Goal: Transaction & Acquisition: Purchase product/service

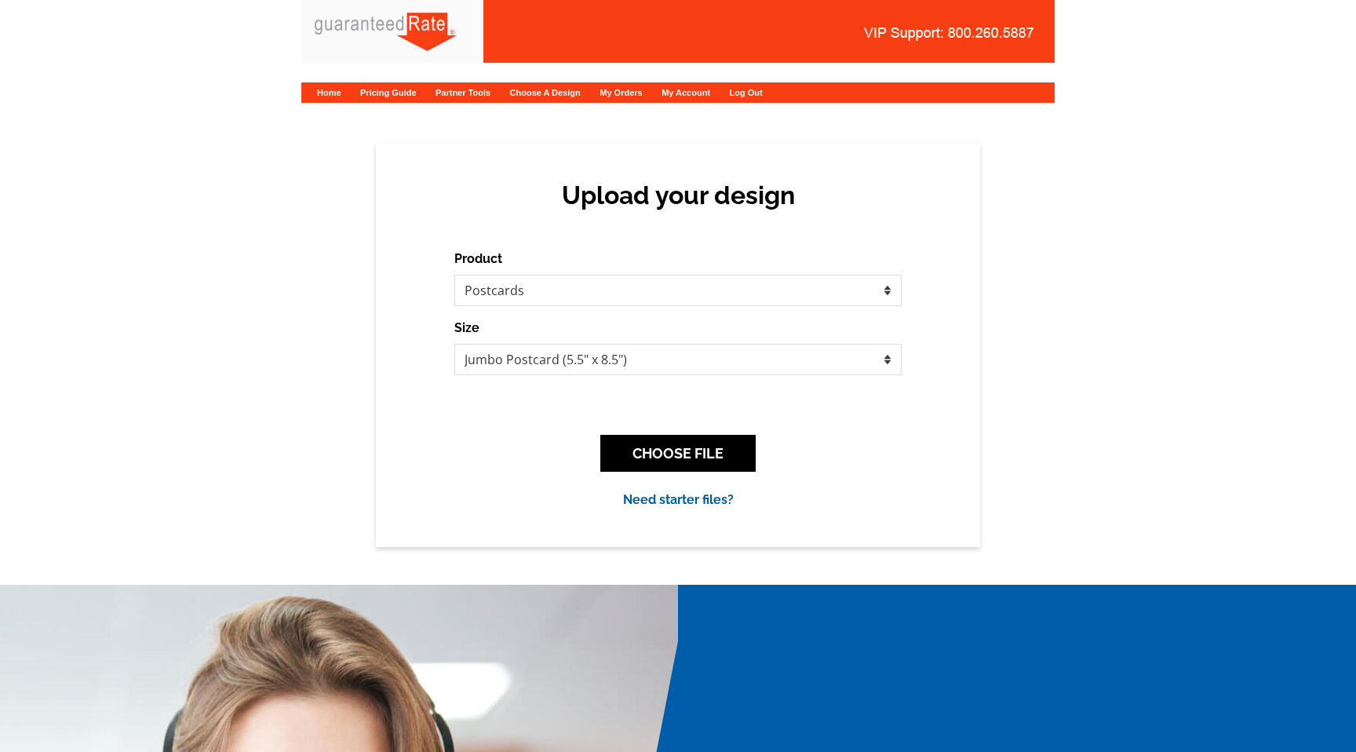
select select "1"
click at [704, 457] on button "CHOOSE FILE" at bounding box center [677, 453] width 155 height 37
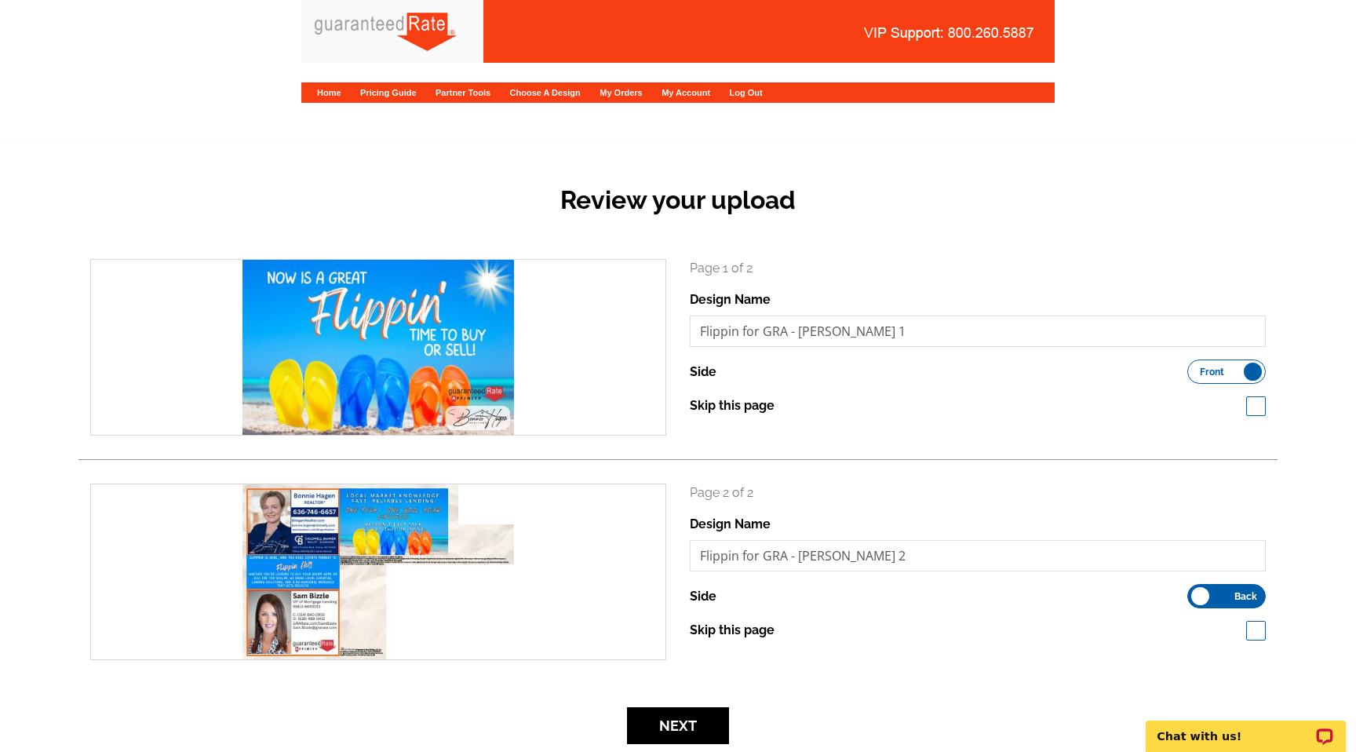
click at [253, 740] on div "Next" at bounding box center [677, 725] width 1199 height 37
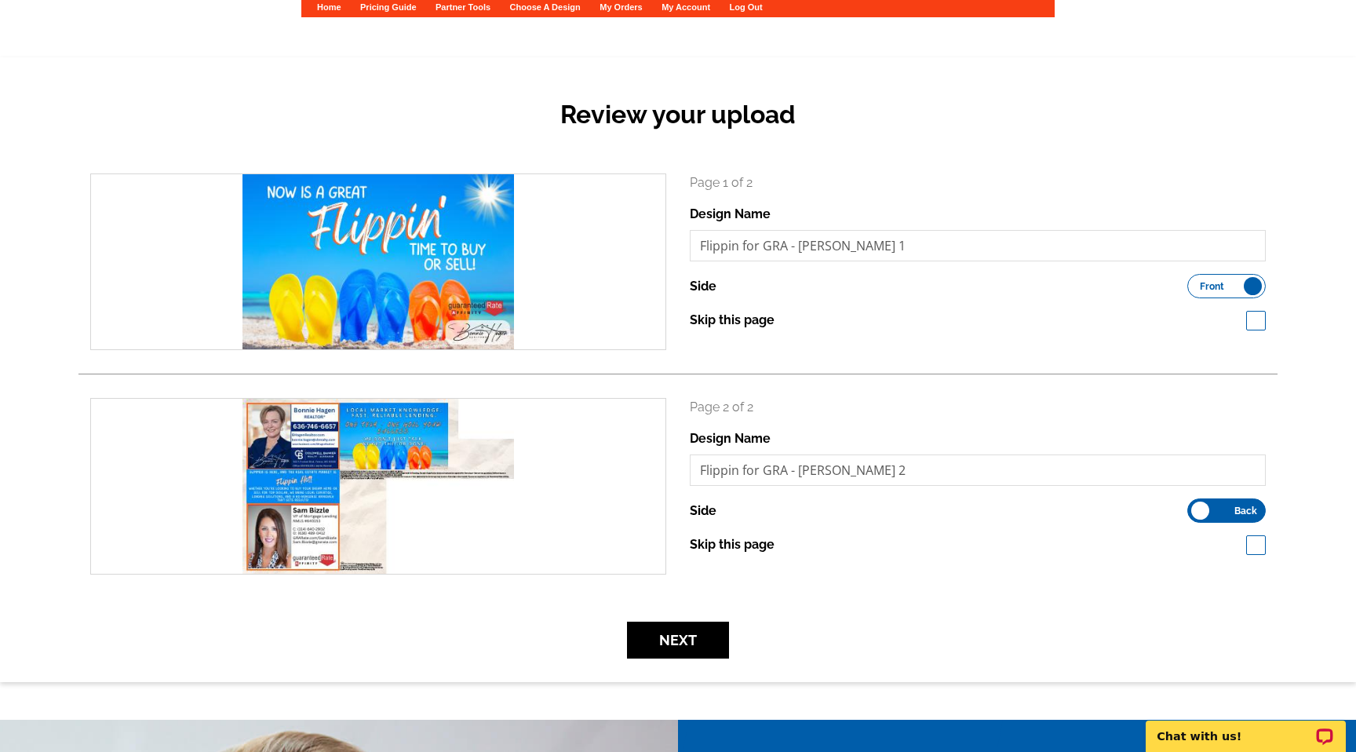
scroll to position [89, 0]
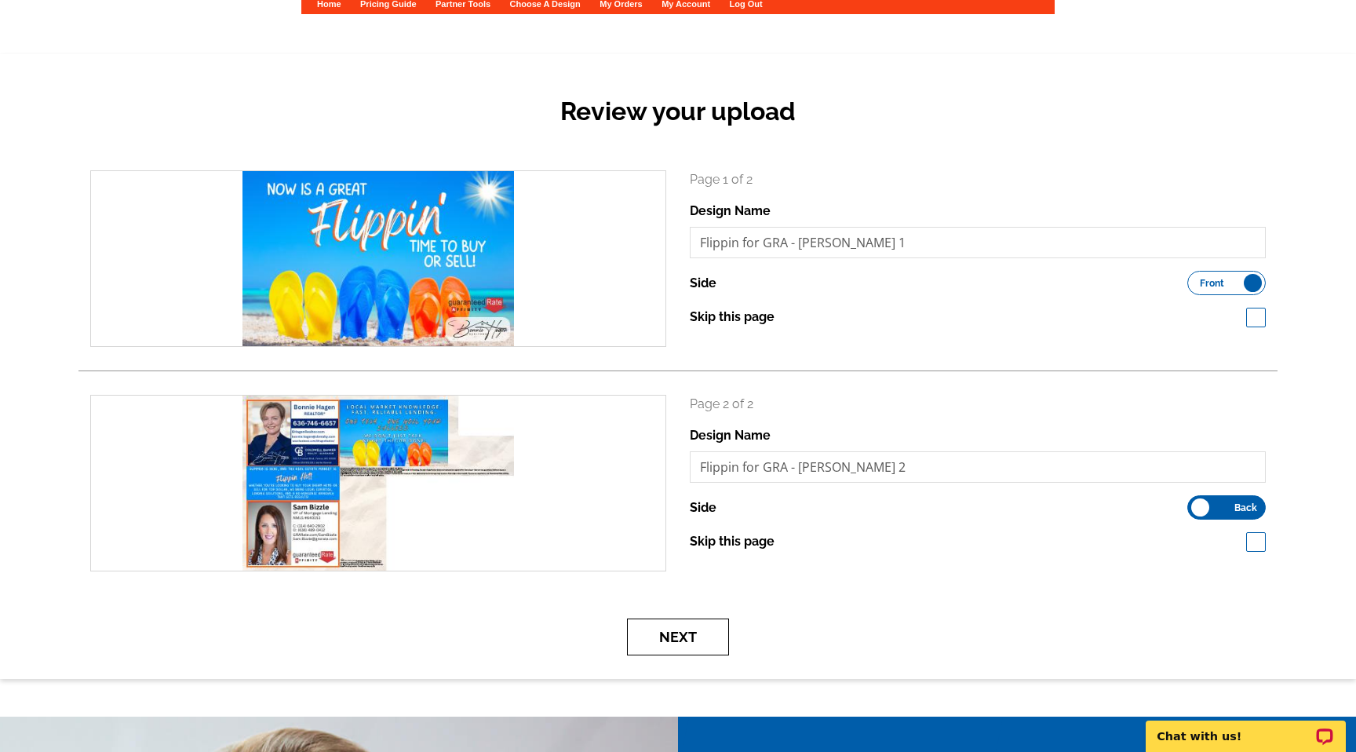
click at [680, 639] on button "Next" at bounding box center [678, 636] width 102 height 37
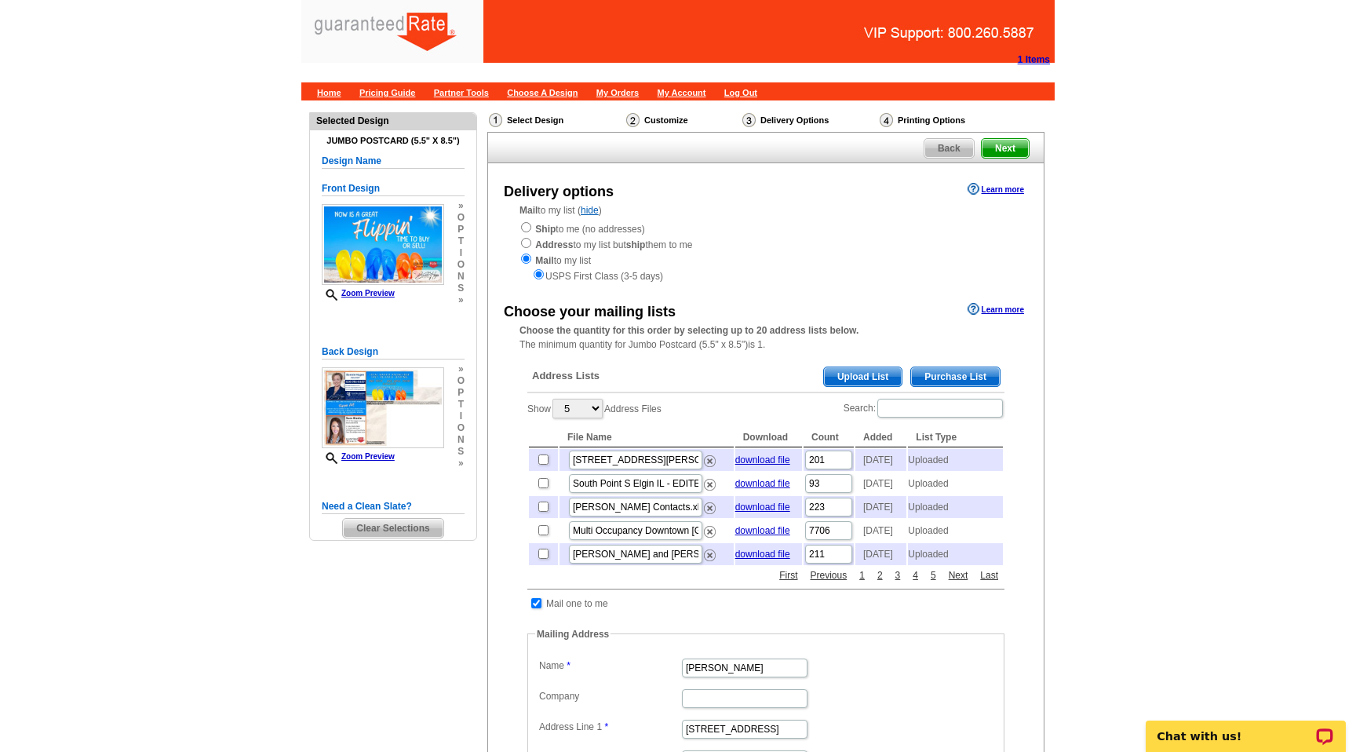
click at [350, 667] on div "Need Help? call [PHONE_NUMBER], chat with support, or have our designers make s…" at bounding box center [677, 602] width 753 height 1005
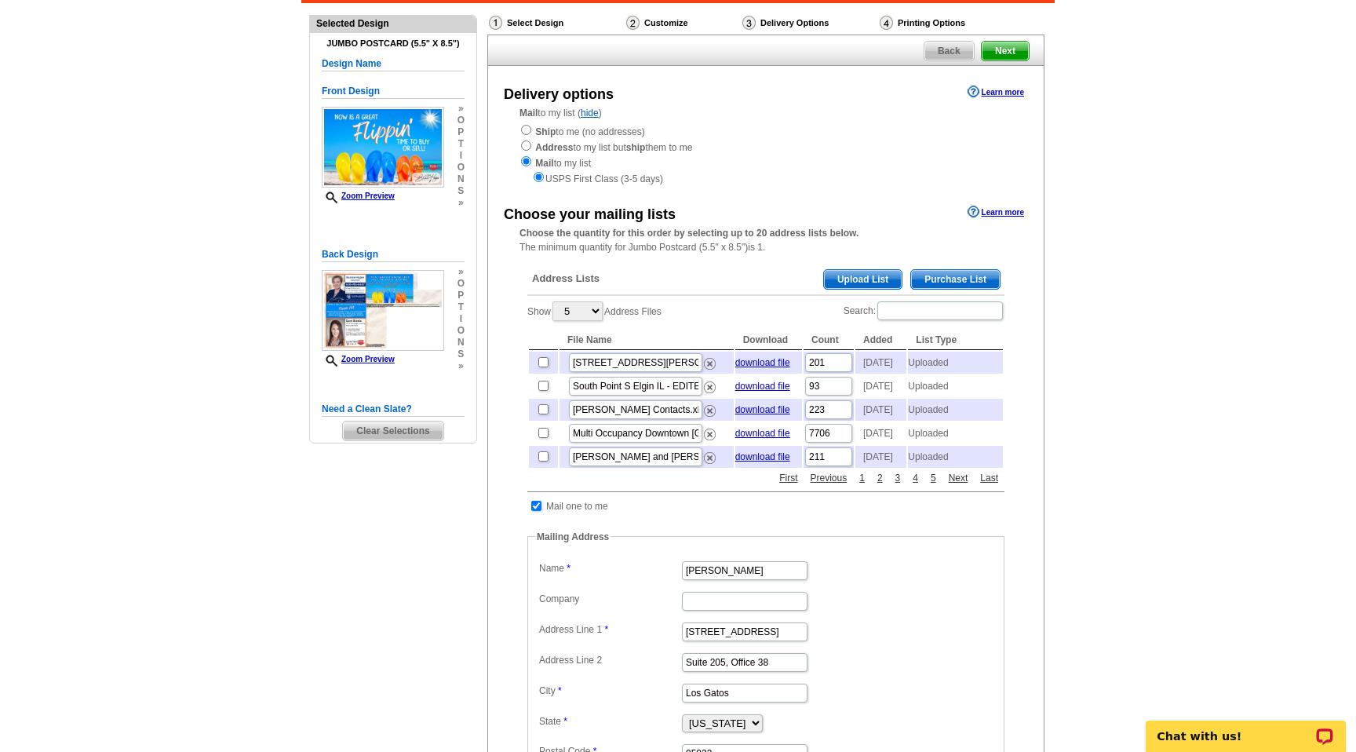
scroll to position [99, 0]
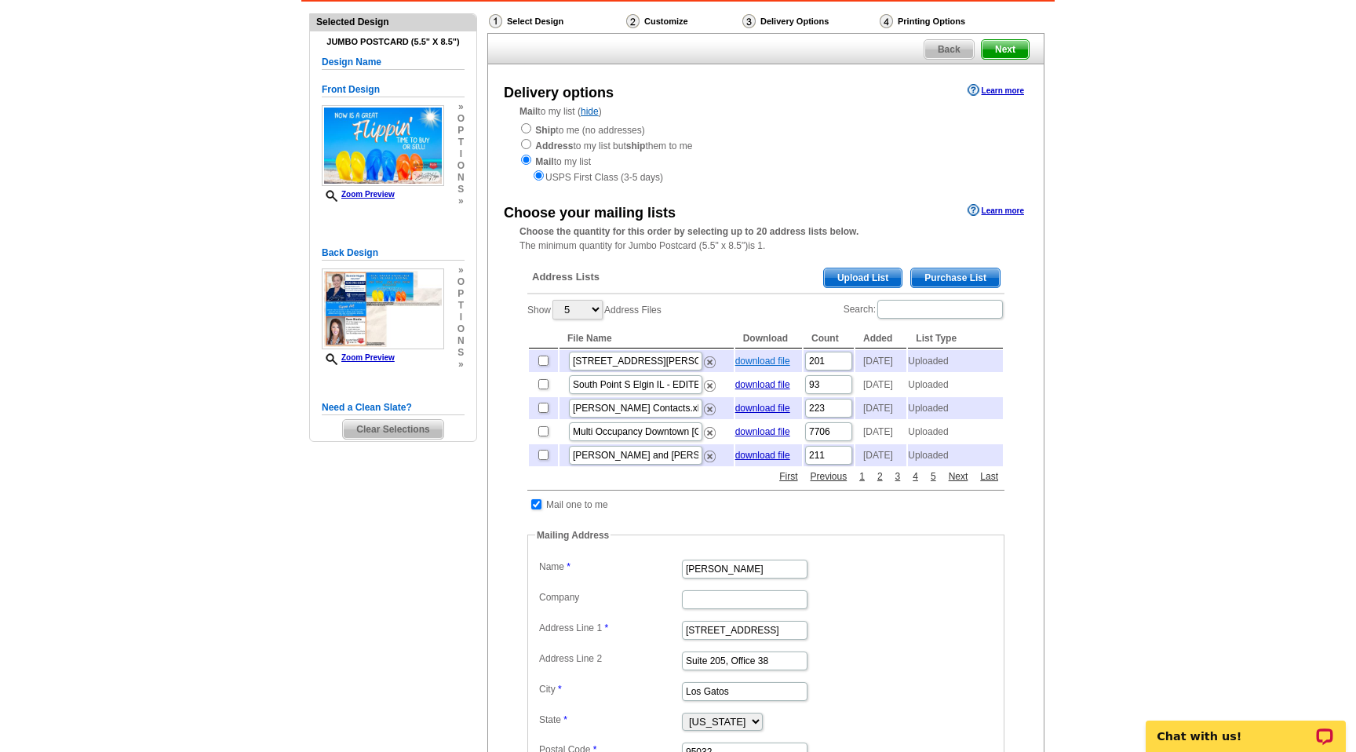
click at [764, 366] on link "download file" at bounding box center [762, 360] width 55 height 11
click at [337, 586] on div "Need Help? call 800-260-5887, chat with support, or have our designers make som…" at bounding box center [677, 504] width 753 height 1005
click at [863, 277] on span "Upload List" at bounding box center [863, 277] width 78 height 19
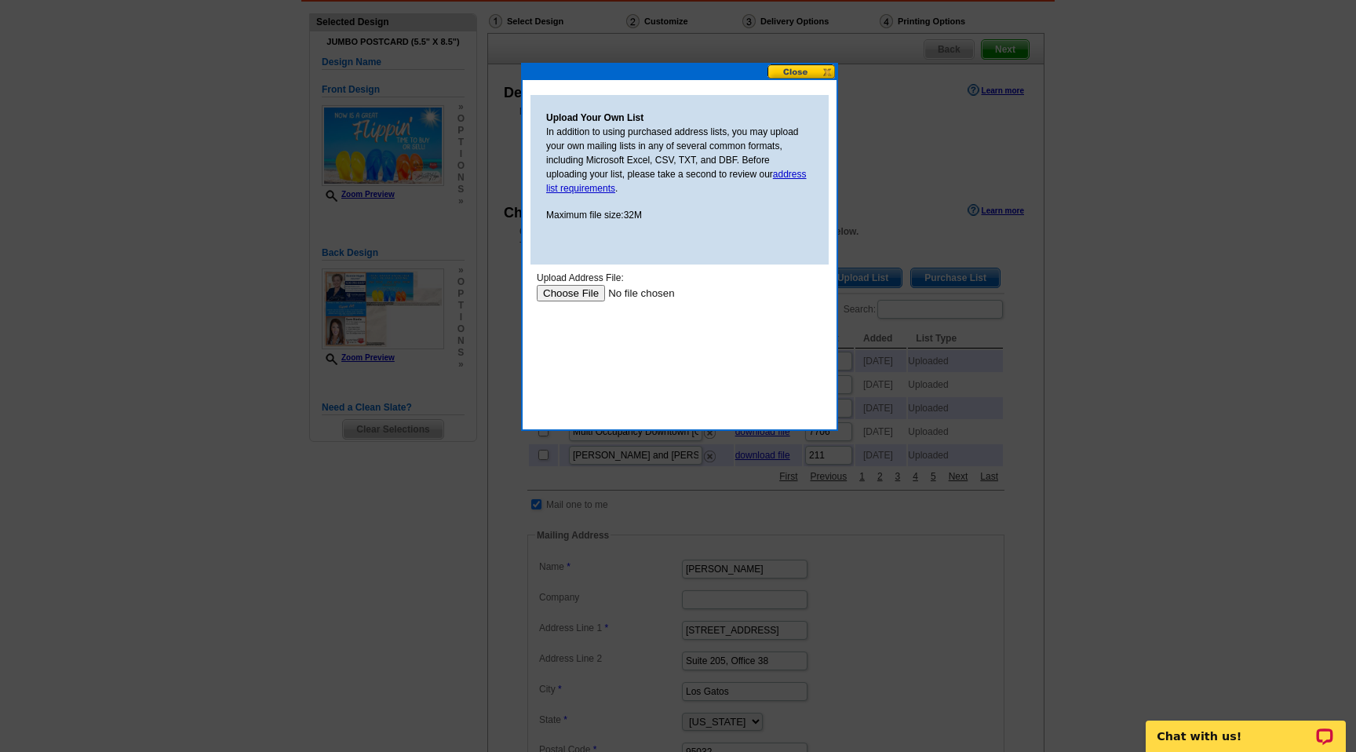
scroll to position [0, 0]
click at [580, 291] on input "file" at bounding box center [636, 293] width 198 height 16
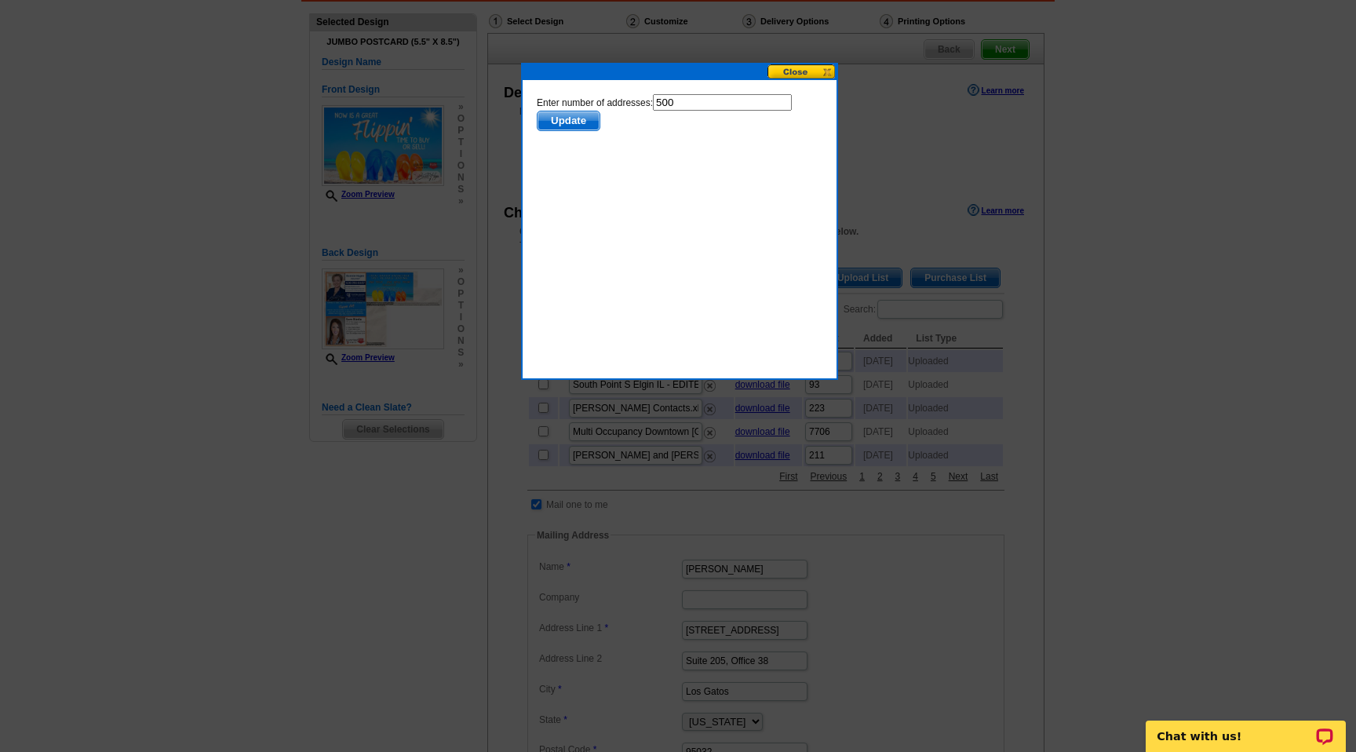
click at [698, 107] on input "500" at bounding box center [722, 102] width 139 height 16
type input "499"
click at [657, 168] on body "Enter number of addresses: 499 Update" at bounding box center [680, 164] width 286 height 141
click at [550, 118] on span "Update" at bounding box center [568, 120] width 62 height 19
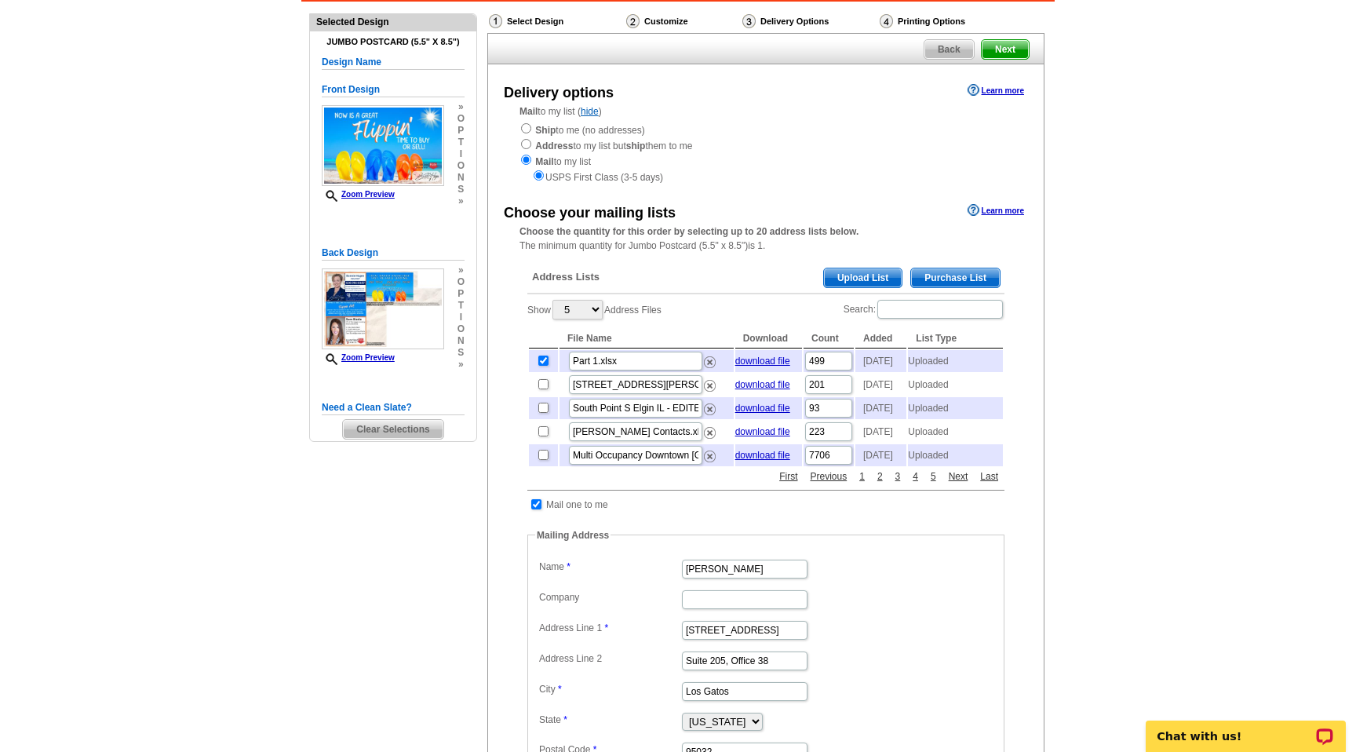
click at [1093, 522] on main "Need Help? call 800-260-5887, chat with support, or have our designers make som…" at bounding box center [678, 568] width 1356 height 1133
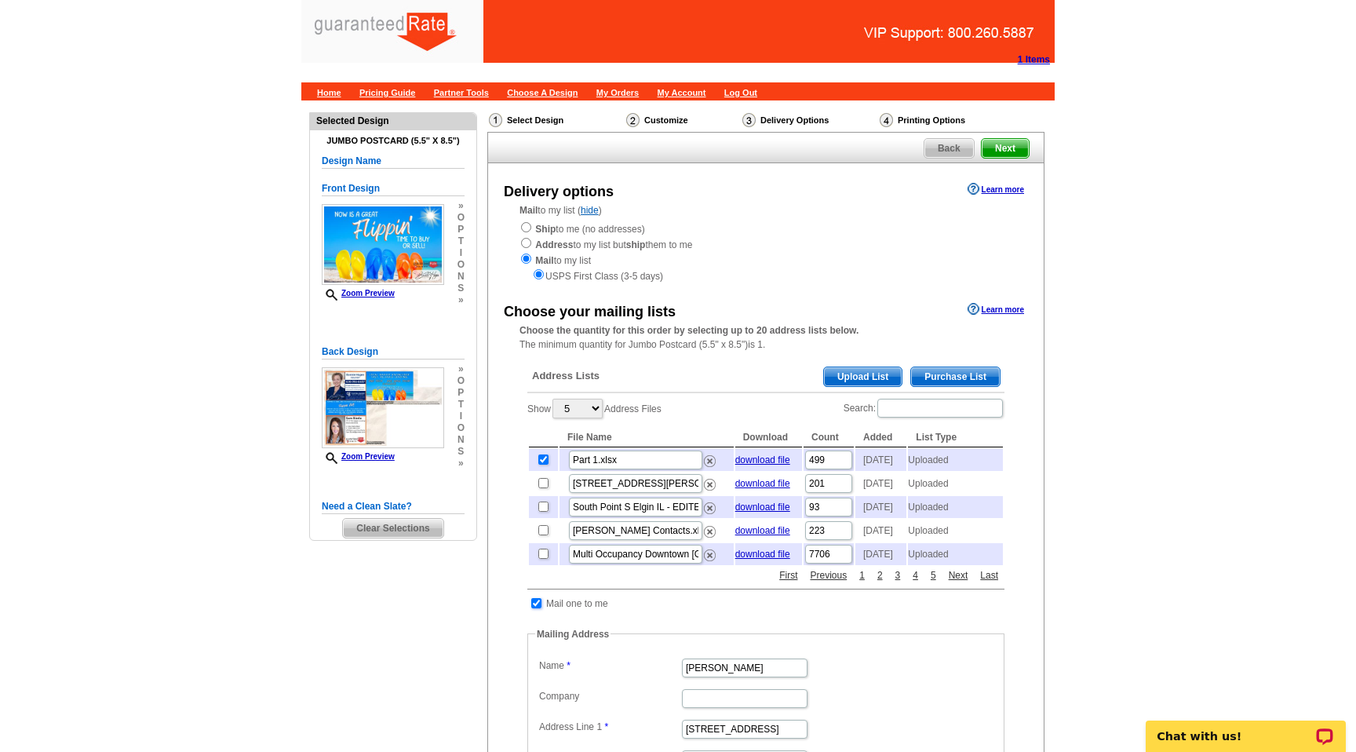
click at [536, 608] on input "checkbox" at bounding box center [536, 603] width 10 height 10
checkbox input "false"
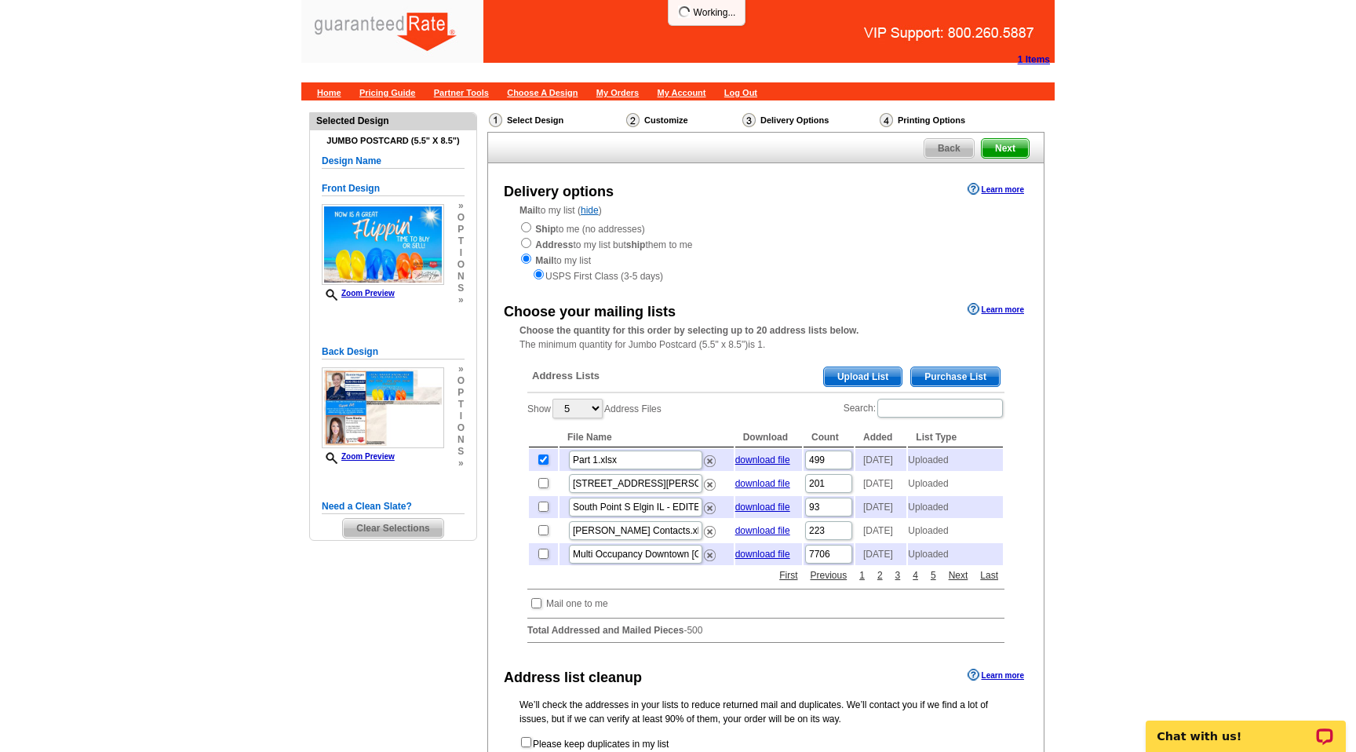
click at [382, 662] on div "Need Help? call 800-260-5887, chat with support, or have our designers make som…" at bounding box center [677, 510] width 753 height 821
click at [322, 642] on div "Need Help? call 800-260-5887, chat with support, or have our designers make som…" at bounding box center [677, 510] width 753 height 821
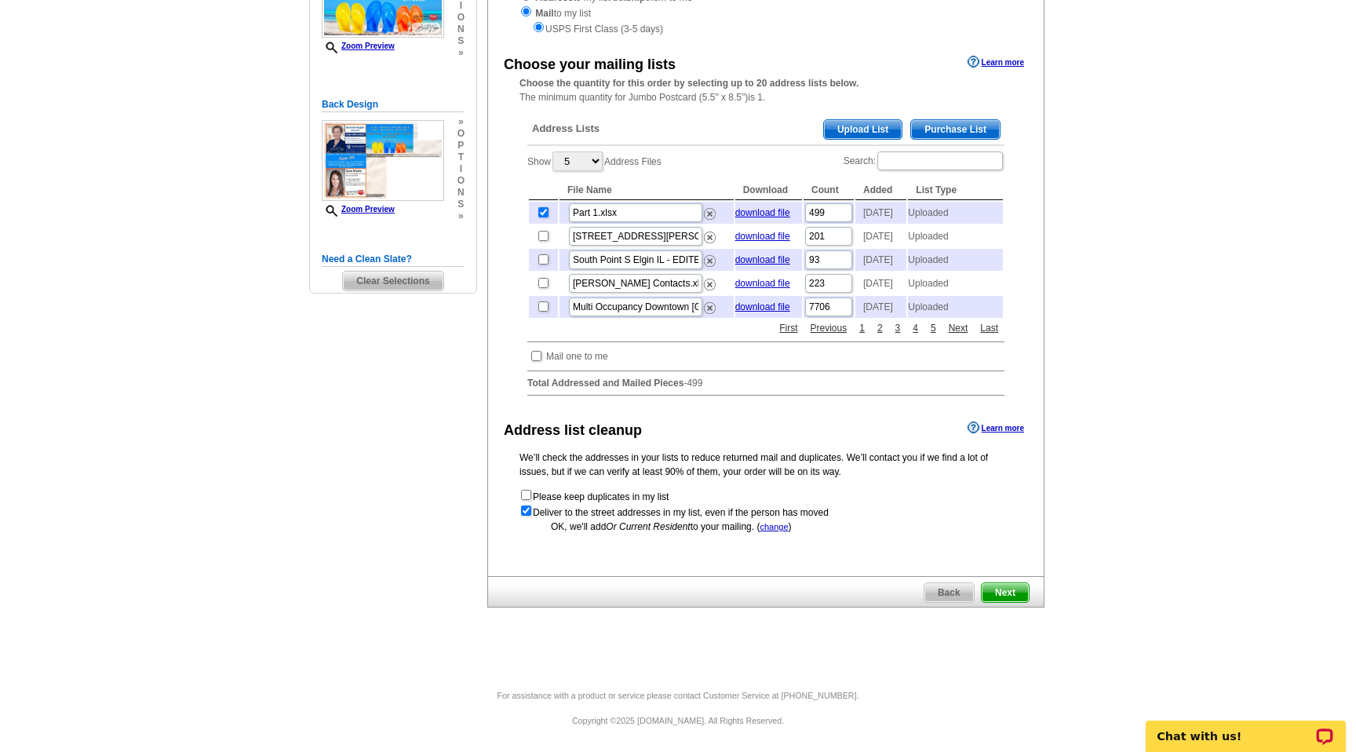
click at [999, 592] on span "Next" at bounding box center [1004, 592] width 47 height 19
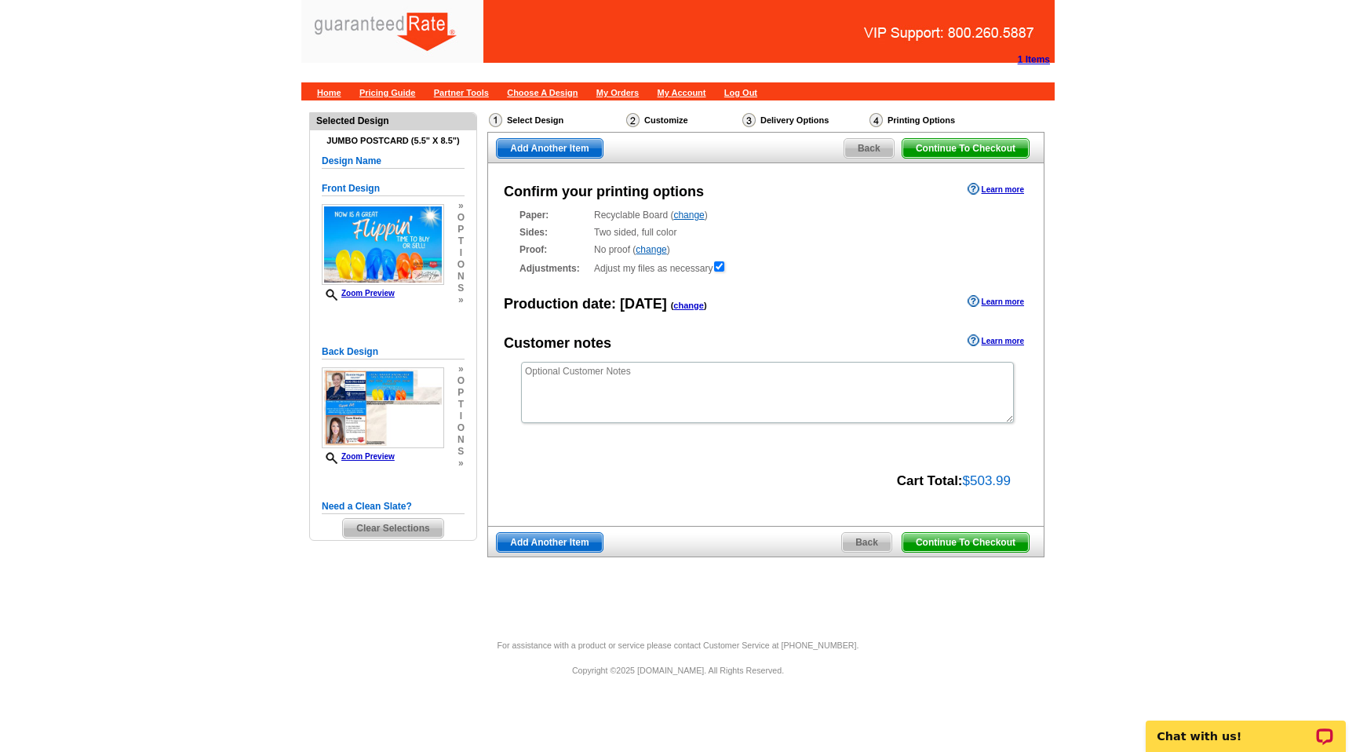
click at [974, 544] on span "Continue To Checkout" at bounding box center [965, 542] width 126 height 19
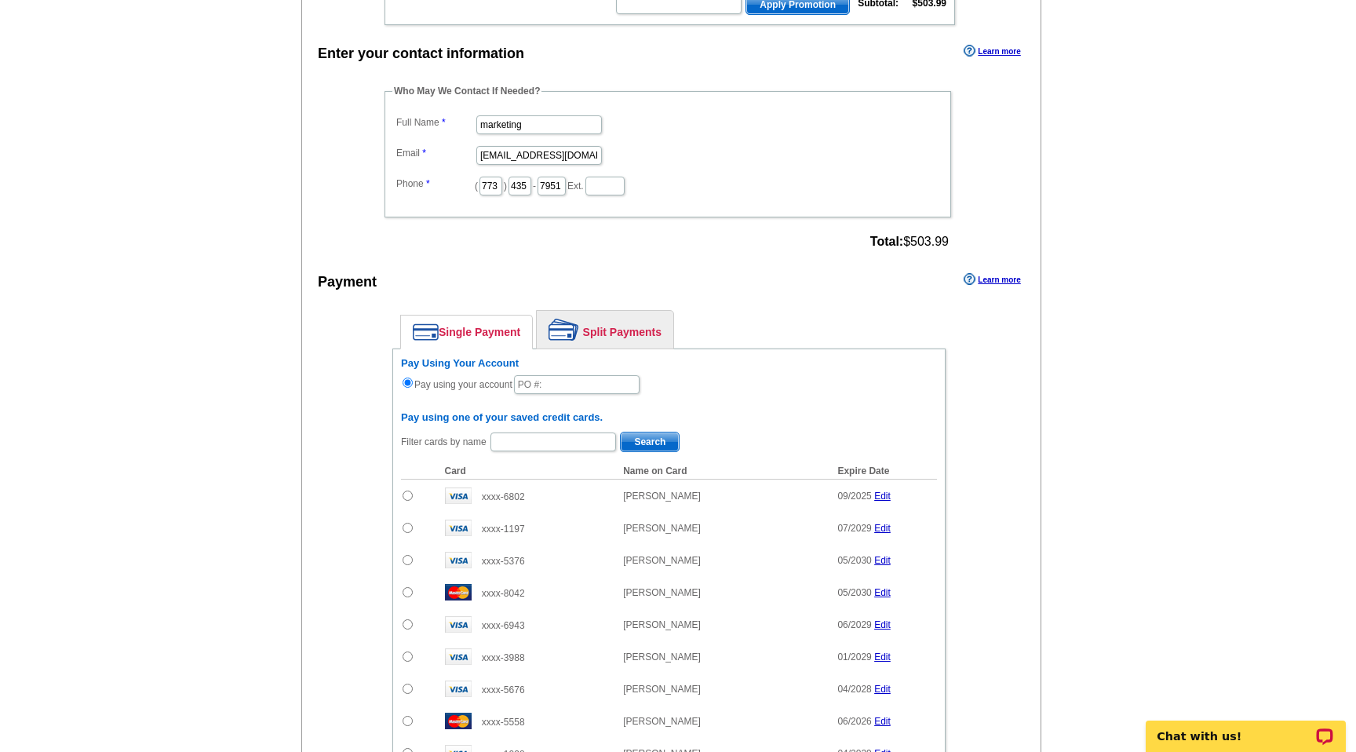
scroll to position [413, 0]
click at [599, 326] on link "Split Payments" at bounding box center [605, 329] width 136 height 38
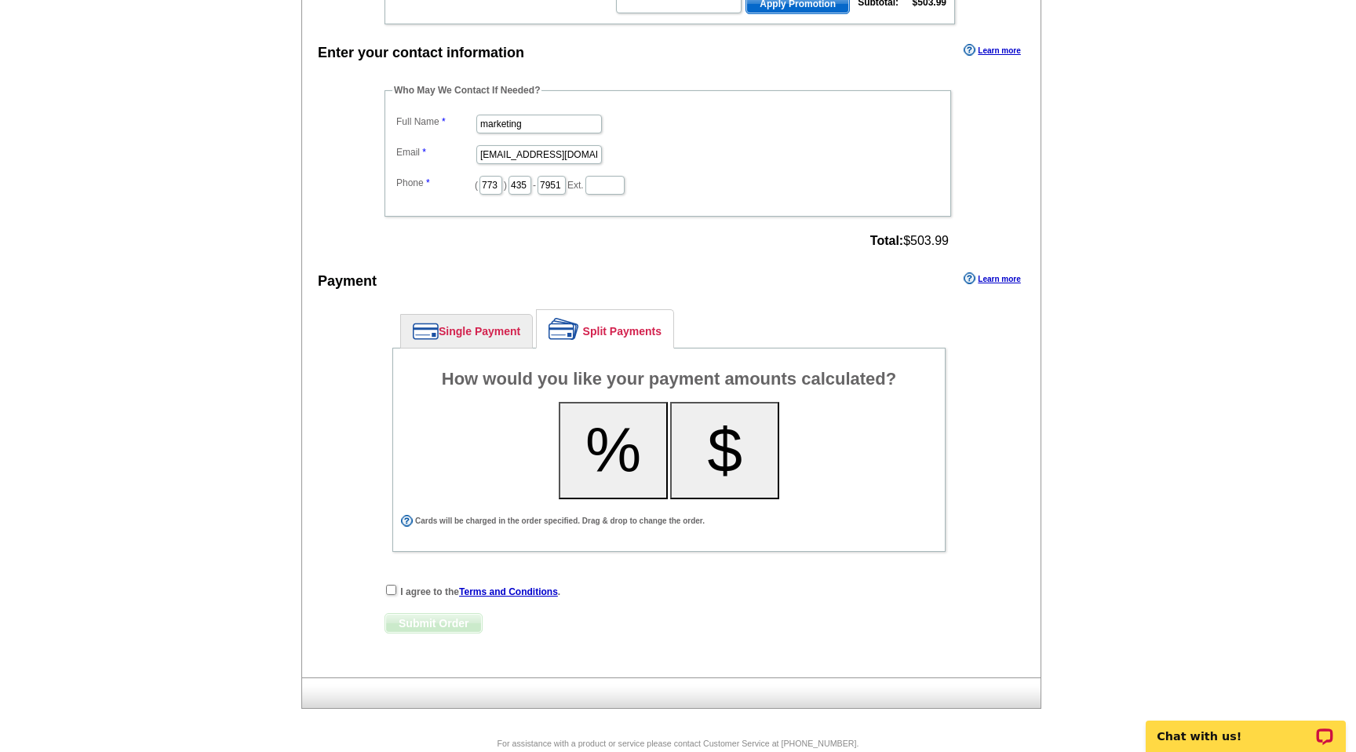
click at [626, 457] on button "%" at bounding box center [613, 450] width 109 height 97
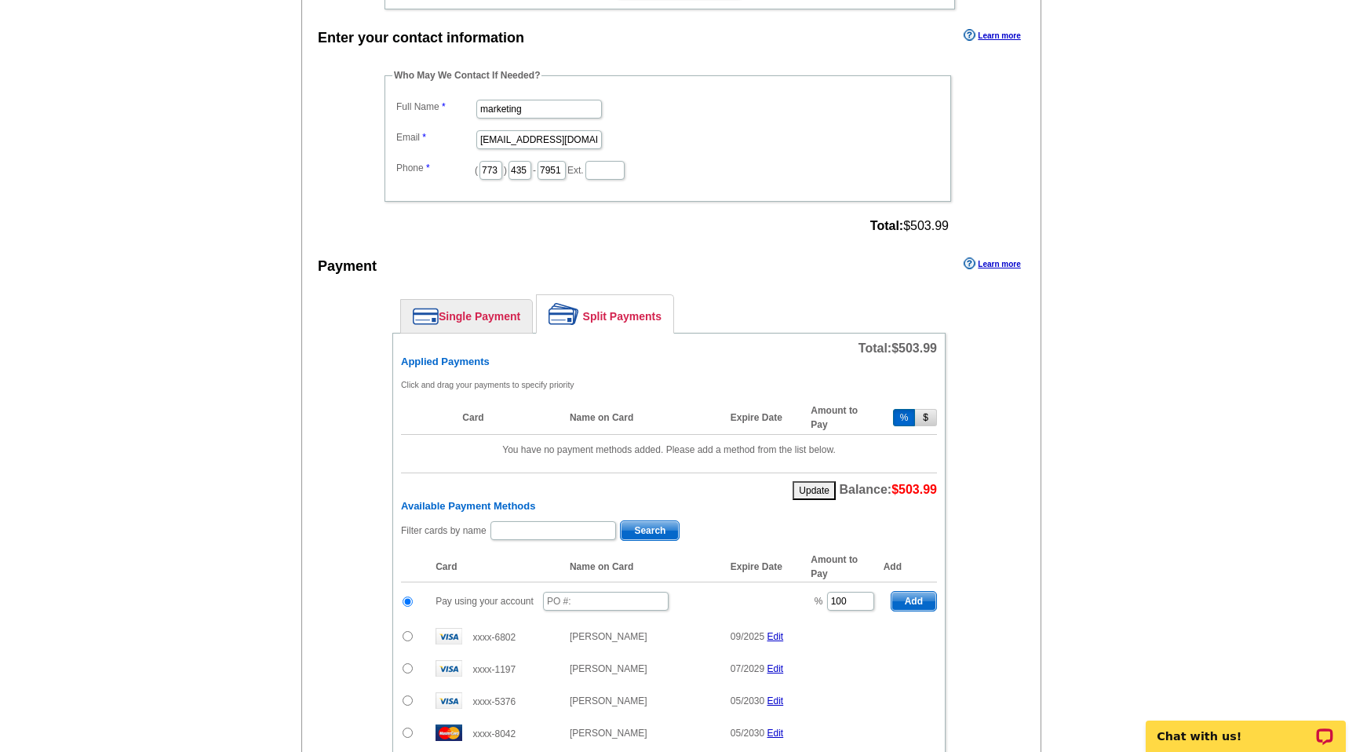
scroll to position [0, 0]
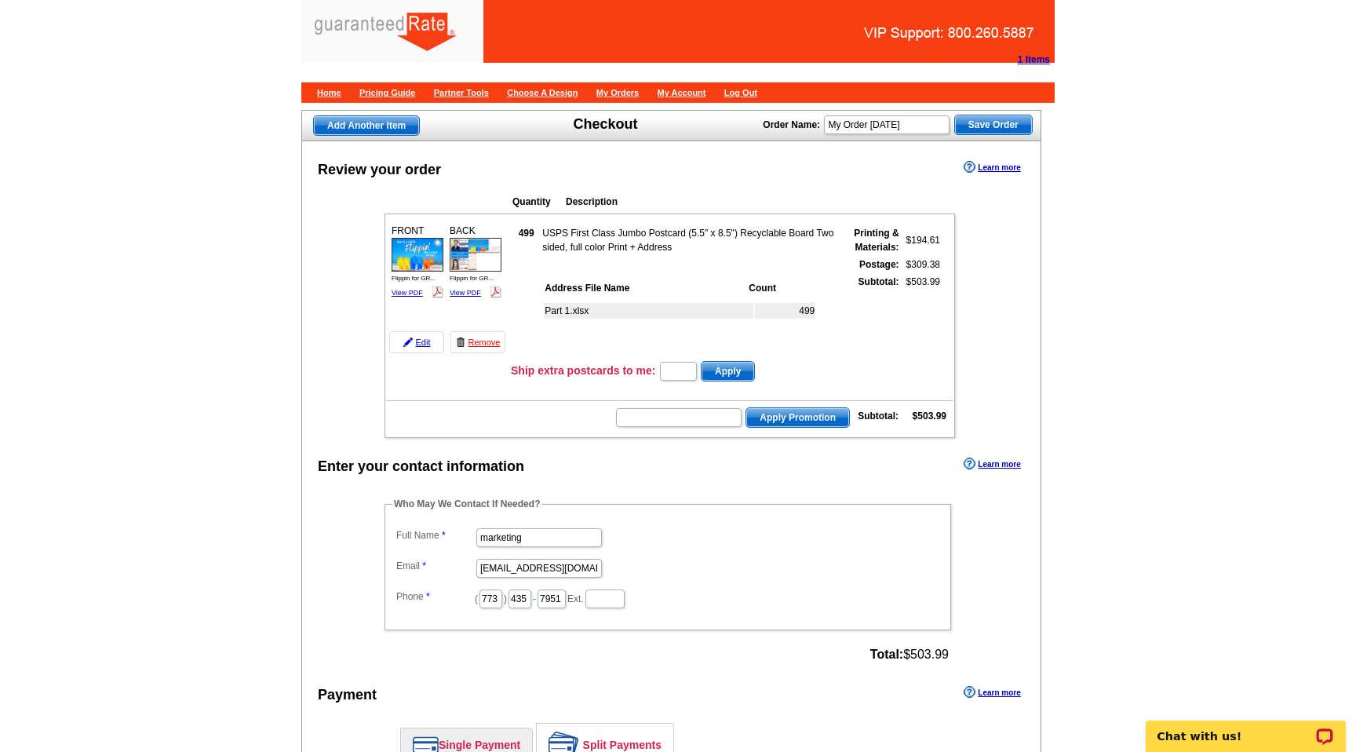
click at [905, 118] on input "My Order 2025-08-12" at bounding box center [887, 124] width 126 height 19
type input "Sam Bizzle 8.12.25"
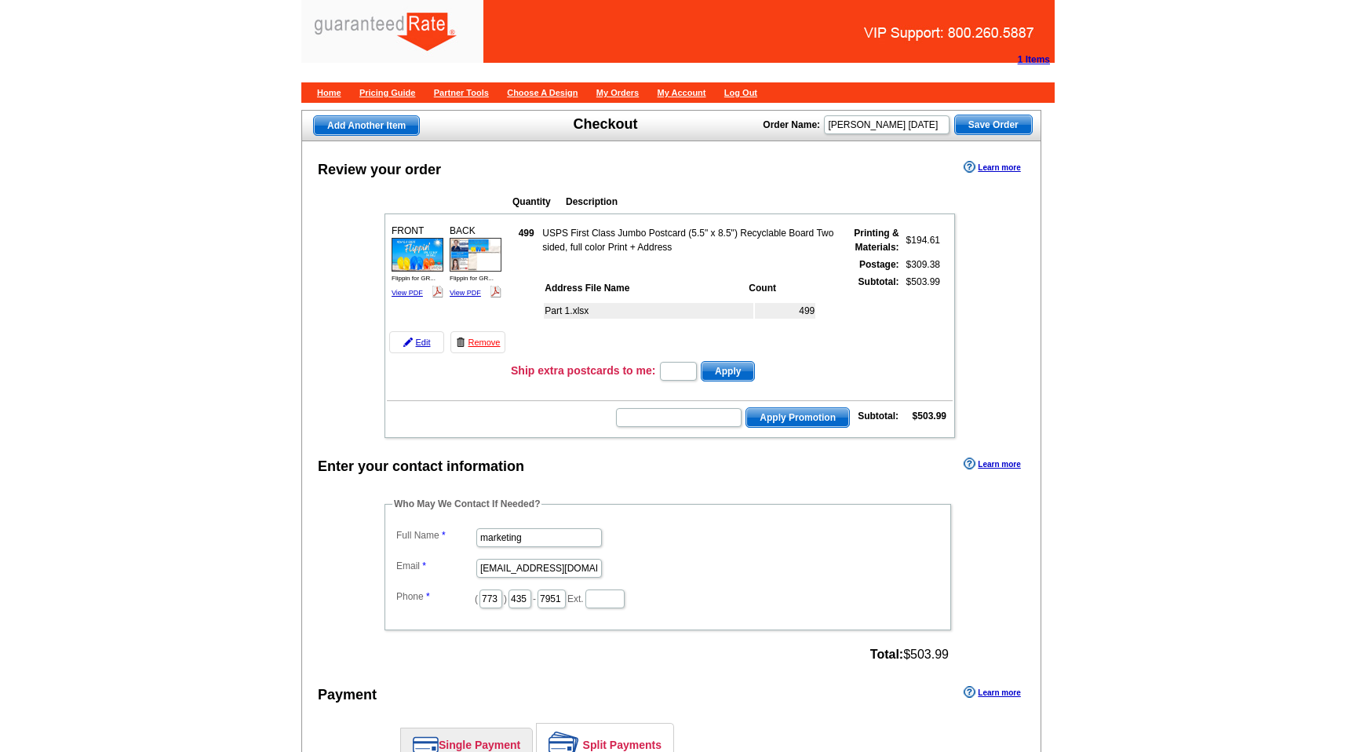
click at [1002, 126] on span "Save Order" at bounding box center [993, 124] width 77 height 19
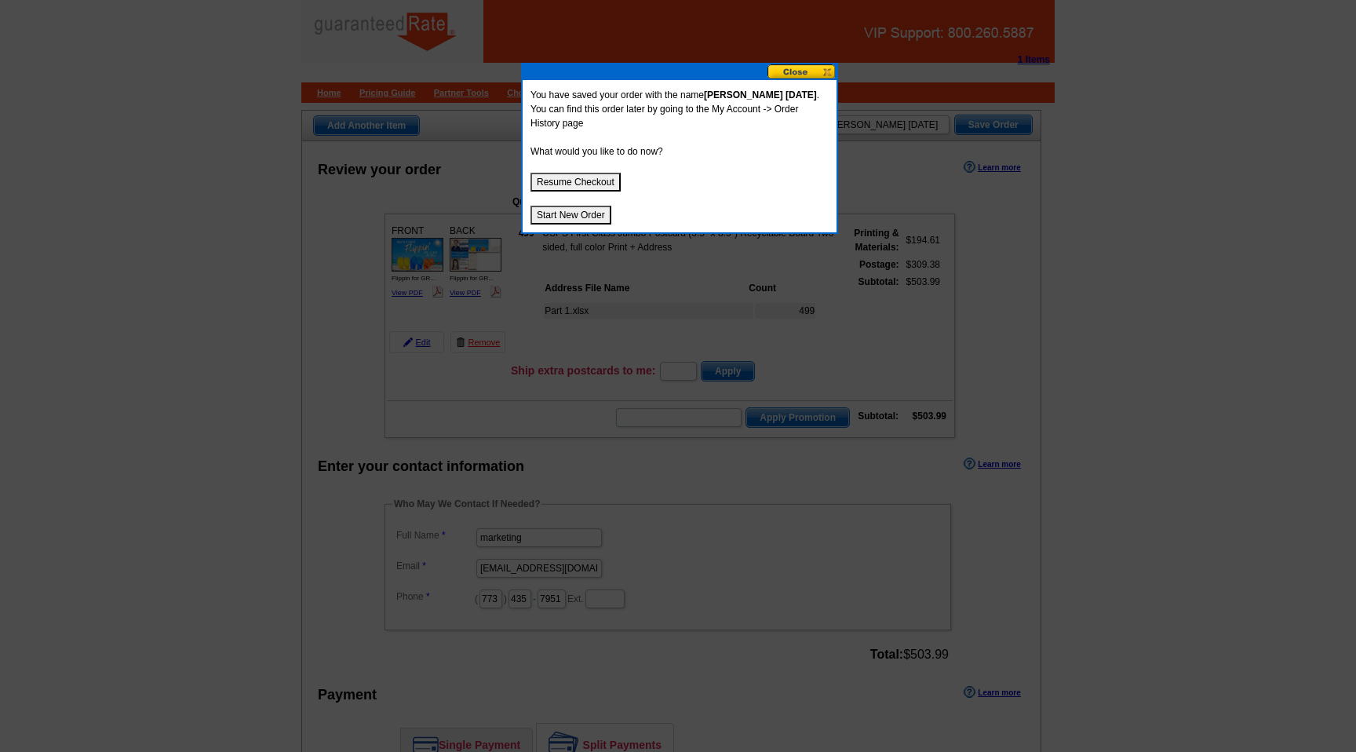
click at [570, 206] on button "Start New Order" at bounding box center [570, 215] width 81 height 19
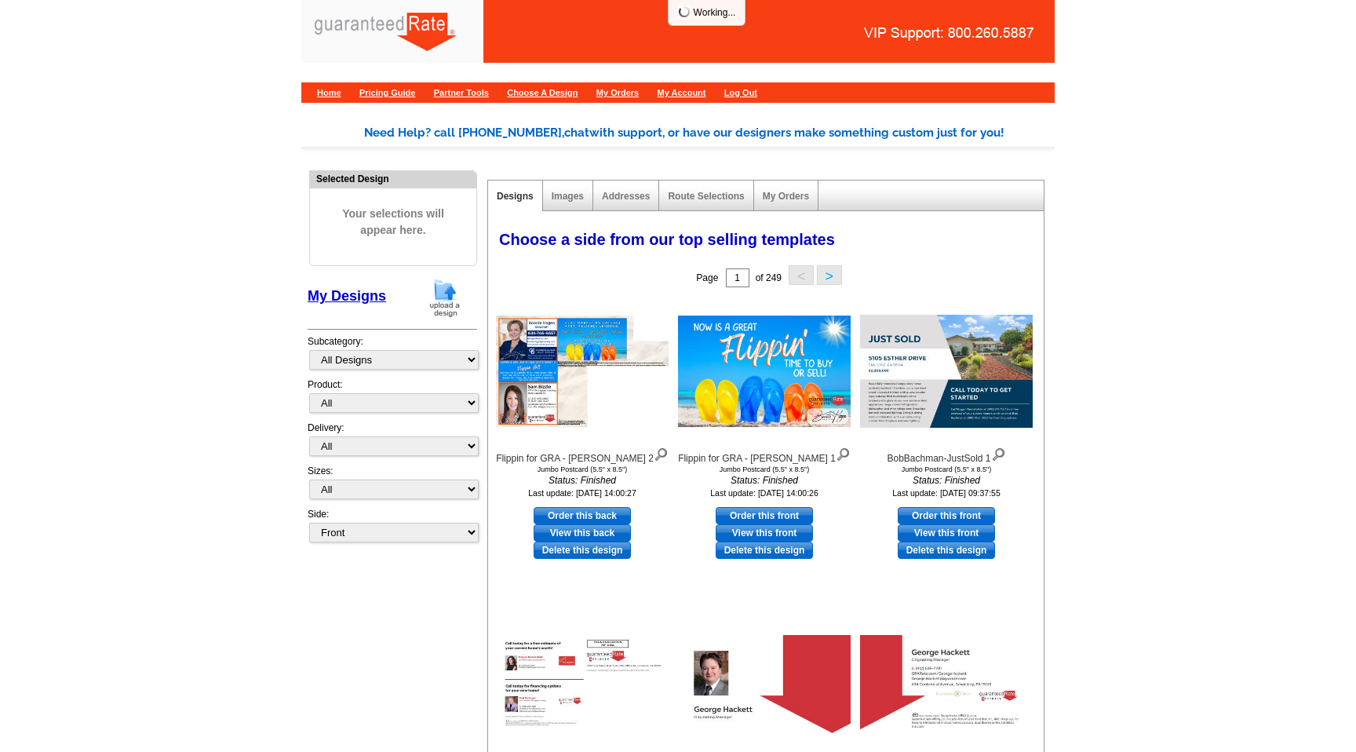
click at [440, 282] on img at bounding box center [444, 298] width 41 height 40
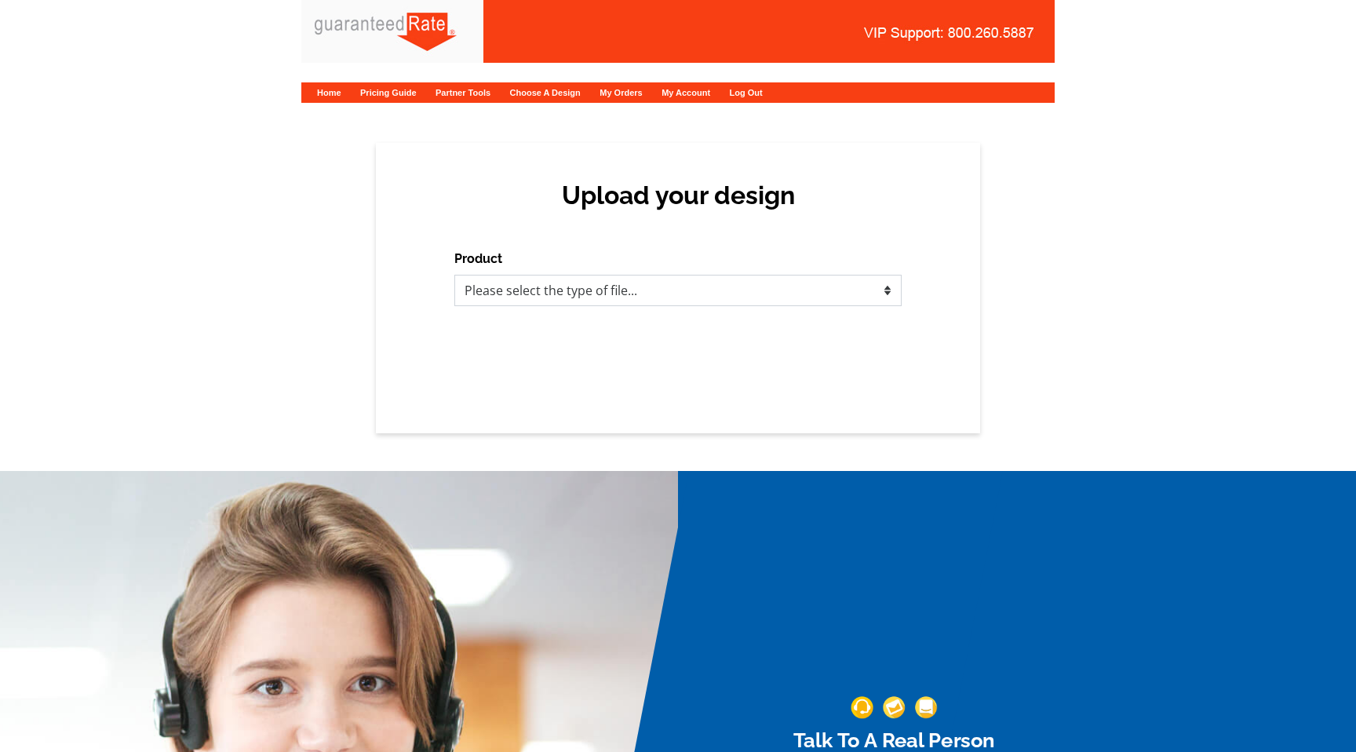
click at [556, 293] on select "Please select the type of file... Postcards Calendars Business Cards Letters an…" at bounding box center [677, 290] width 447 height 31
select select "1"
click at [454, 275] on select "Please select the type of file... Postcards Calendars Business Cards Letters an…" at bounding box center [677, 290] width 447 height 31
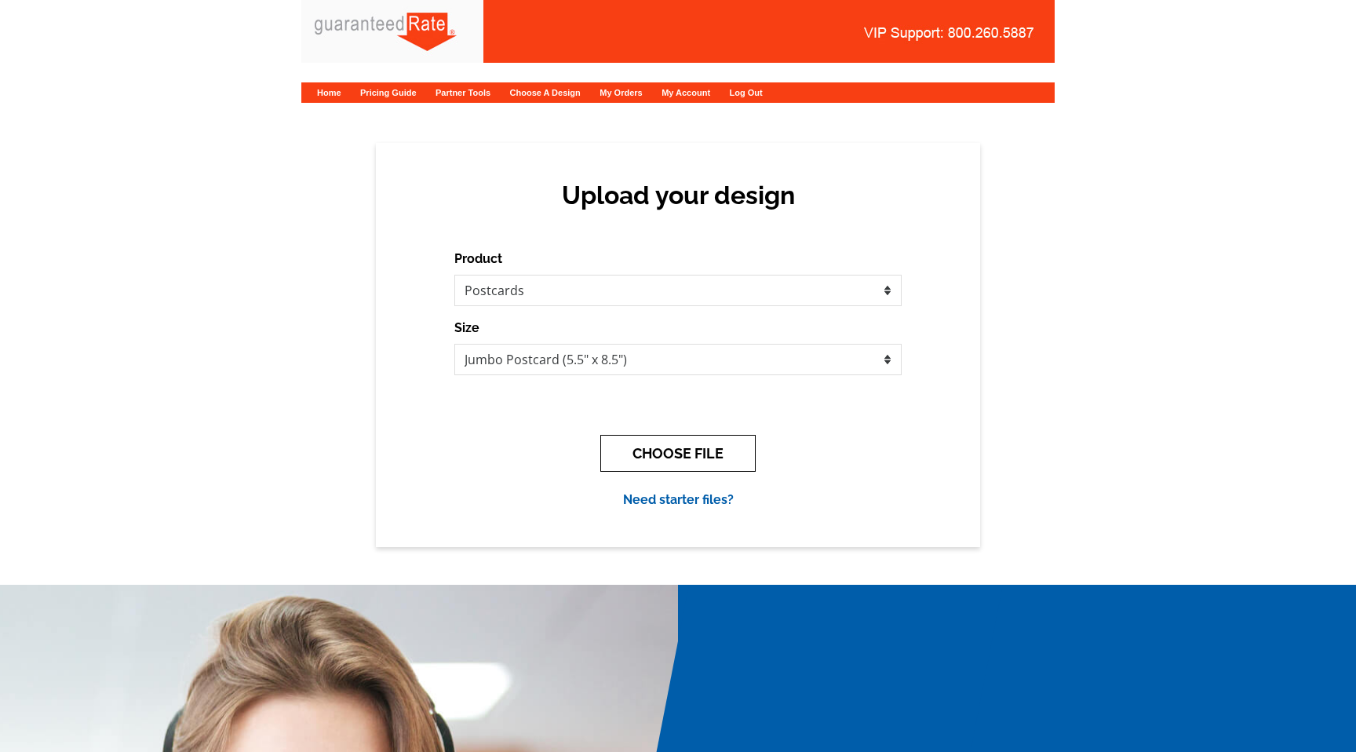
click at [659, 450] on button "CHOOSE FILE" at bounding box center [677, 453] width 155 height 37
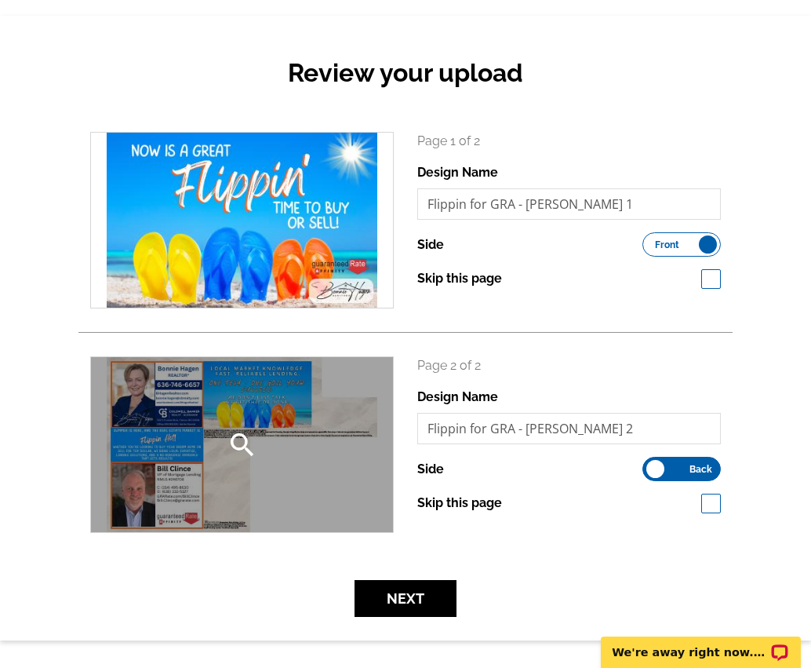
scroll to position [141, 0]
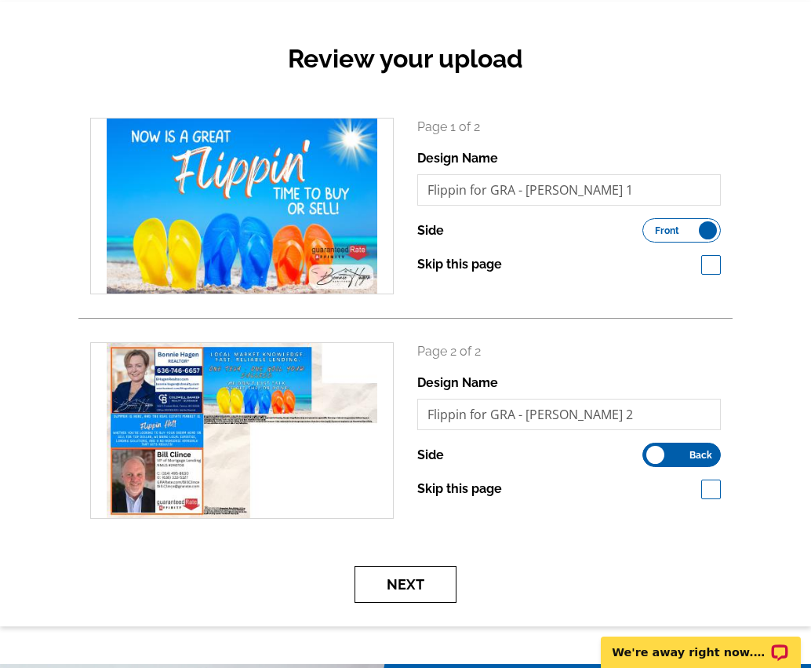
click at [413, 576] on button "Next" at bounding box center [406, 584] width 102 height 37
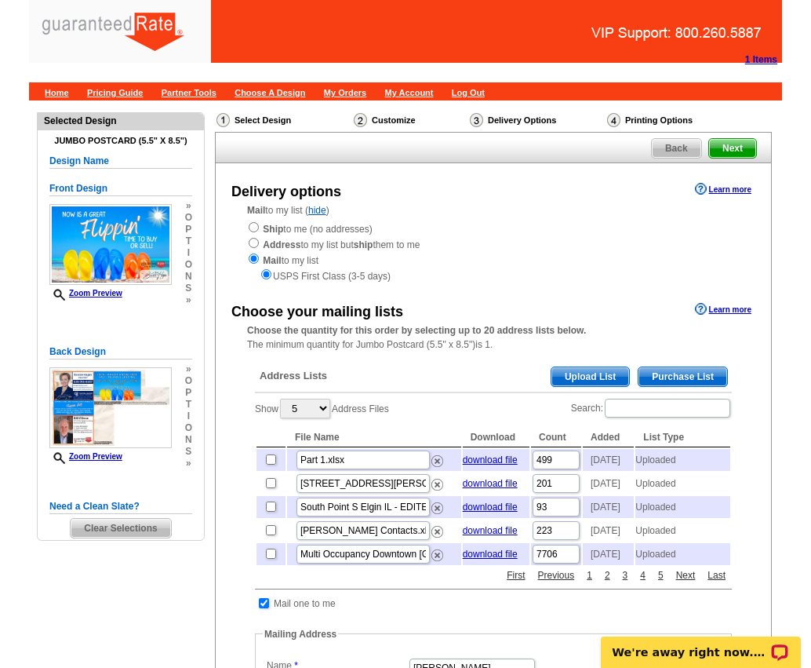
click at [581, 372] on span "Upload List" at bounding box center [590, 376] width 78 height 19
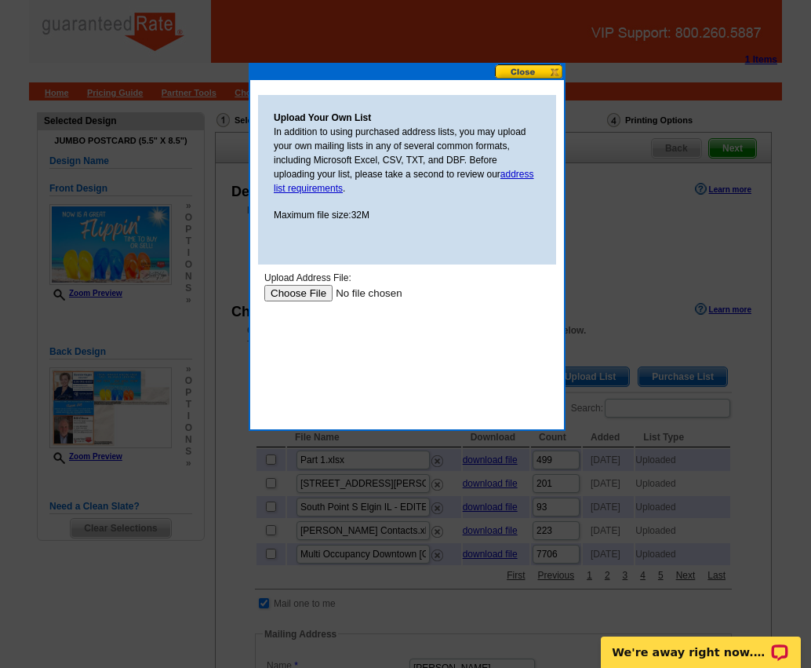
click at [284, 284] on div "Upload Address File:" at bounding box center [407, 278] width 286 height 14
click at [278, 297] on input "file" at bounding box center [363, 293] width 198 height 16
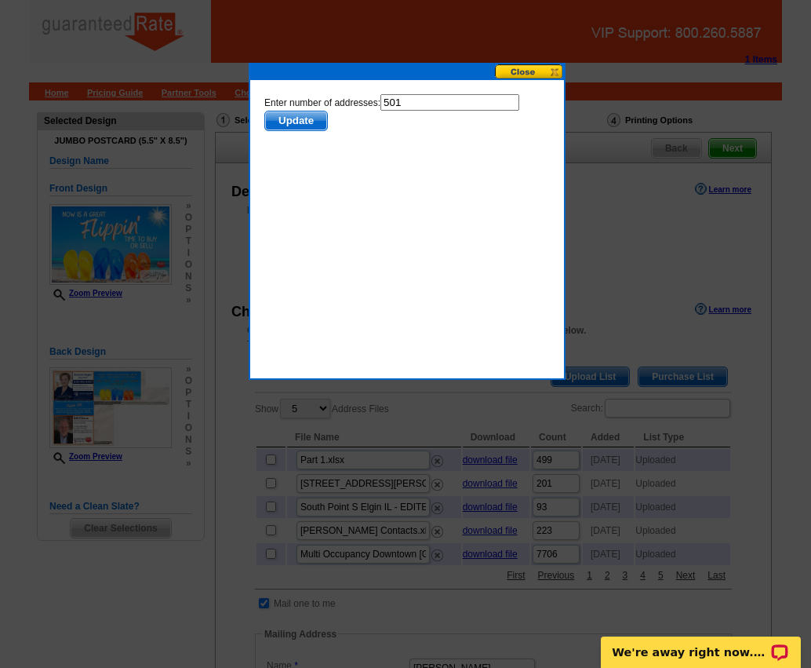
click at [413, 99] on input "501" at bounding box center [449, 102] width 139 height 16
type input "500"
click at [299, 119] on span "Update" at bounding box center [296, 120] width 62 height 19
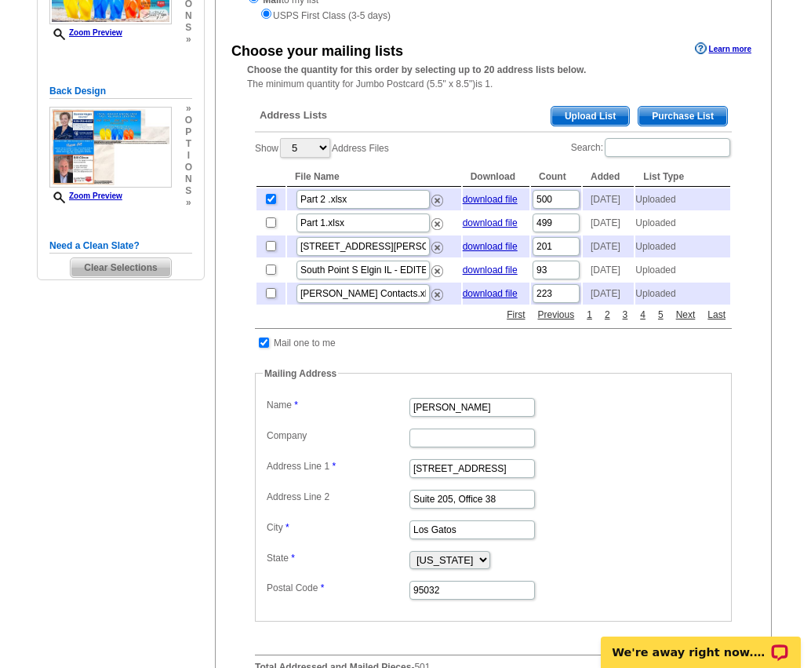
scroll to position [271, 0]
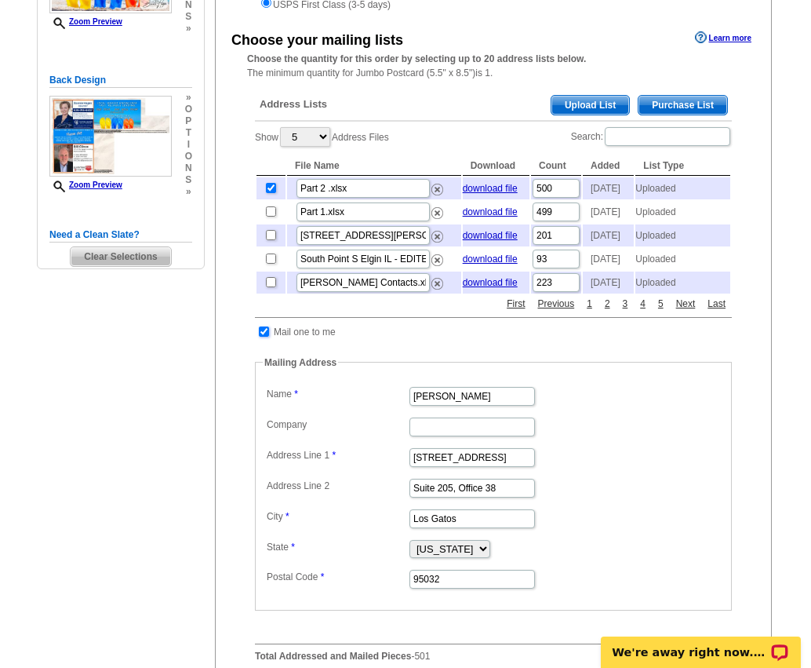
click at [263, 337] on input "checkbox" at bounding box center [264, 331] width 10 height 10
checkbox input "false"
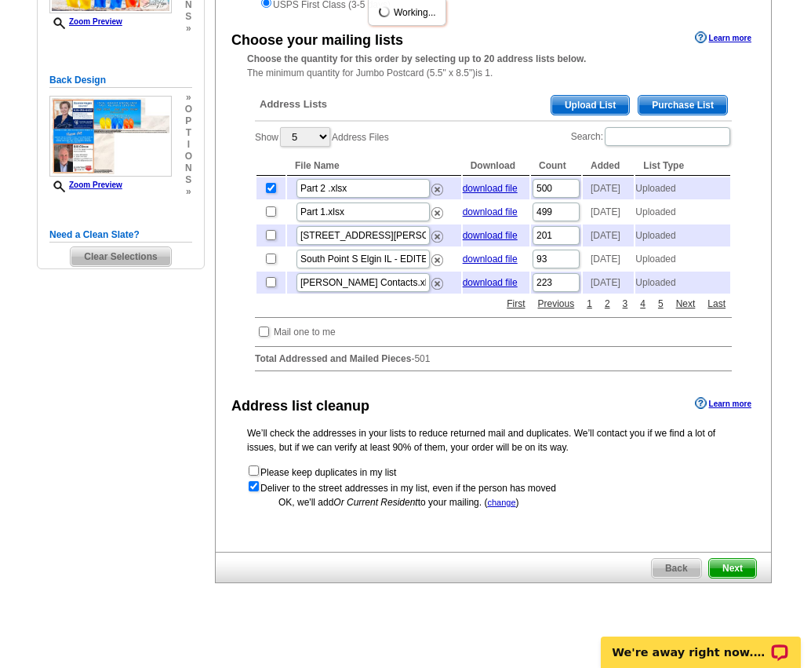
click at [139, 428] on div "Need Help? call [PHONE_NUMBER], chat with support, or have our designers make s…" at bounding box center [405, 239] width 753 height 821
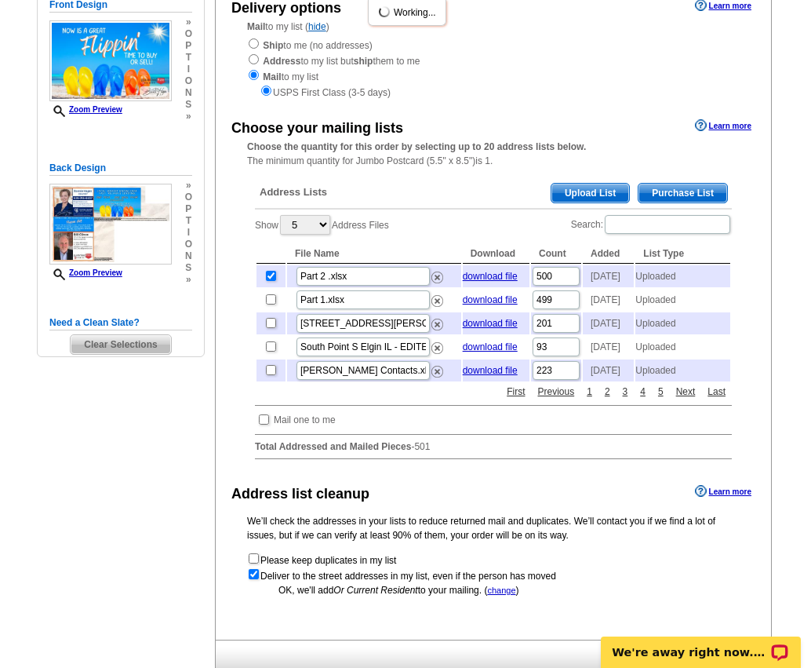
scroll to position [174, 0]
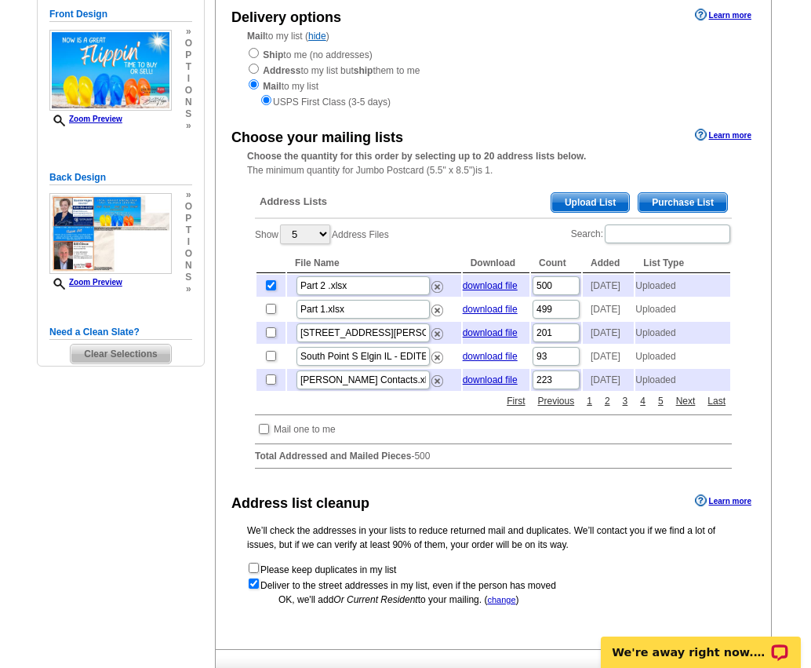
click at [139, 428] on div "Need Help? call [PHONE_NUMBER], chat with support, or have our designers make s…" at bounding box center [405, 336] width 753 height 821
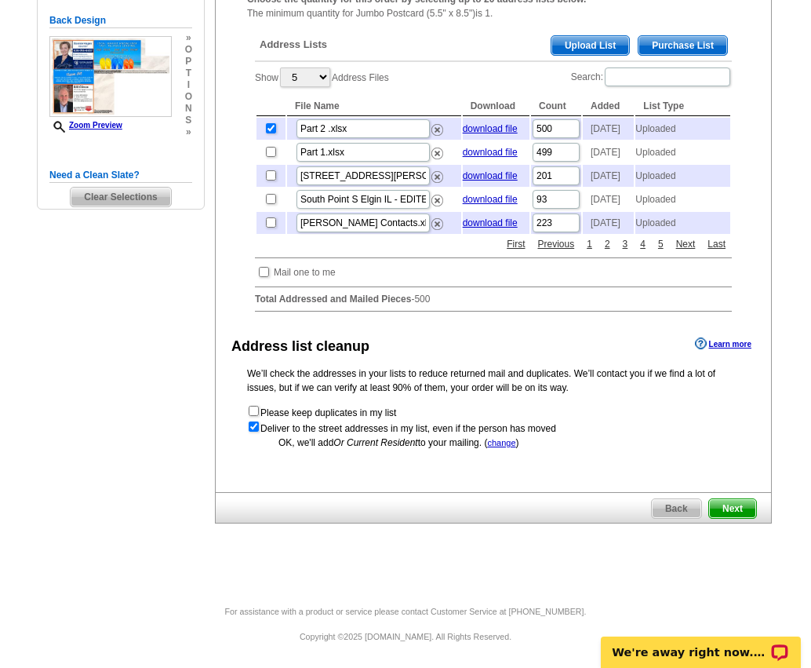
scroll to position [362, 0]
click at [737, 510] on span "Next" at bounding box center [732, 508] width 47 height 19
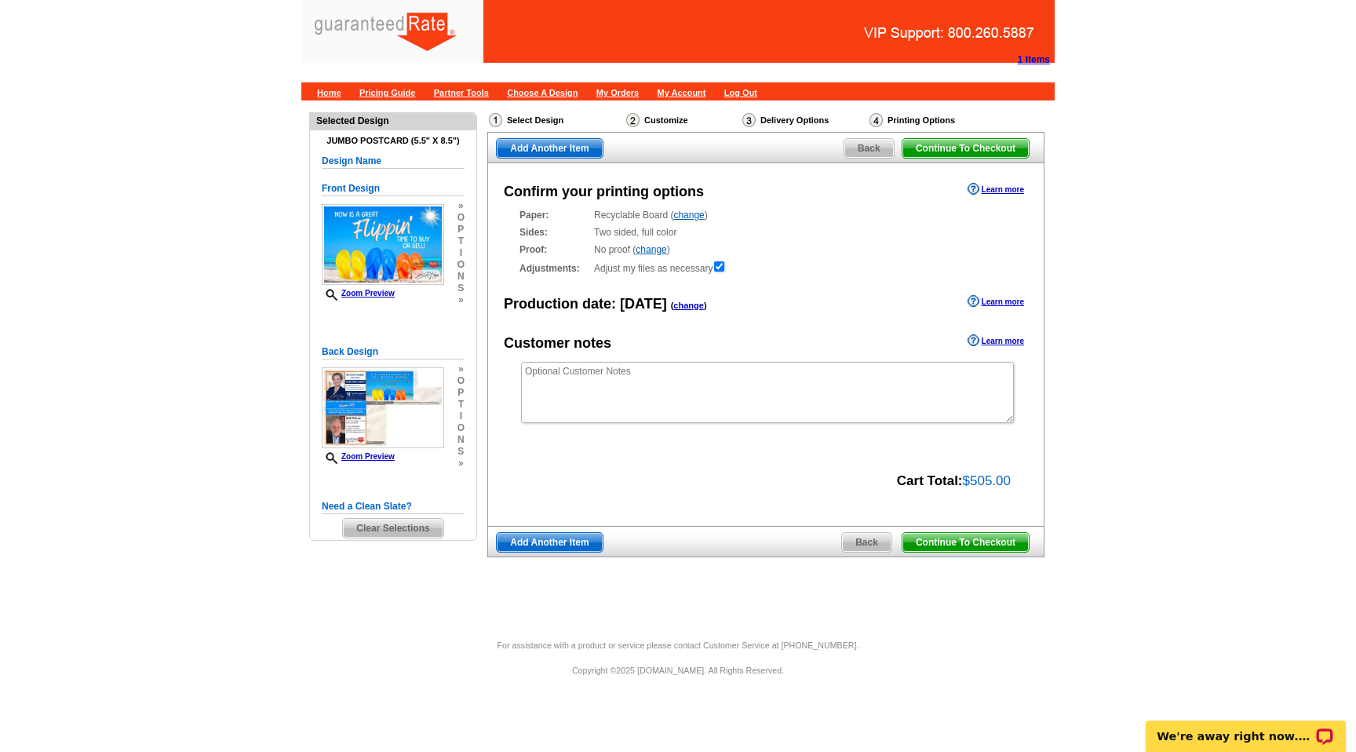
click at [977, 538] on span "Continue To Checkout" at bounding box center [965, 542] width 126 height 19
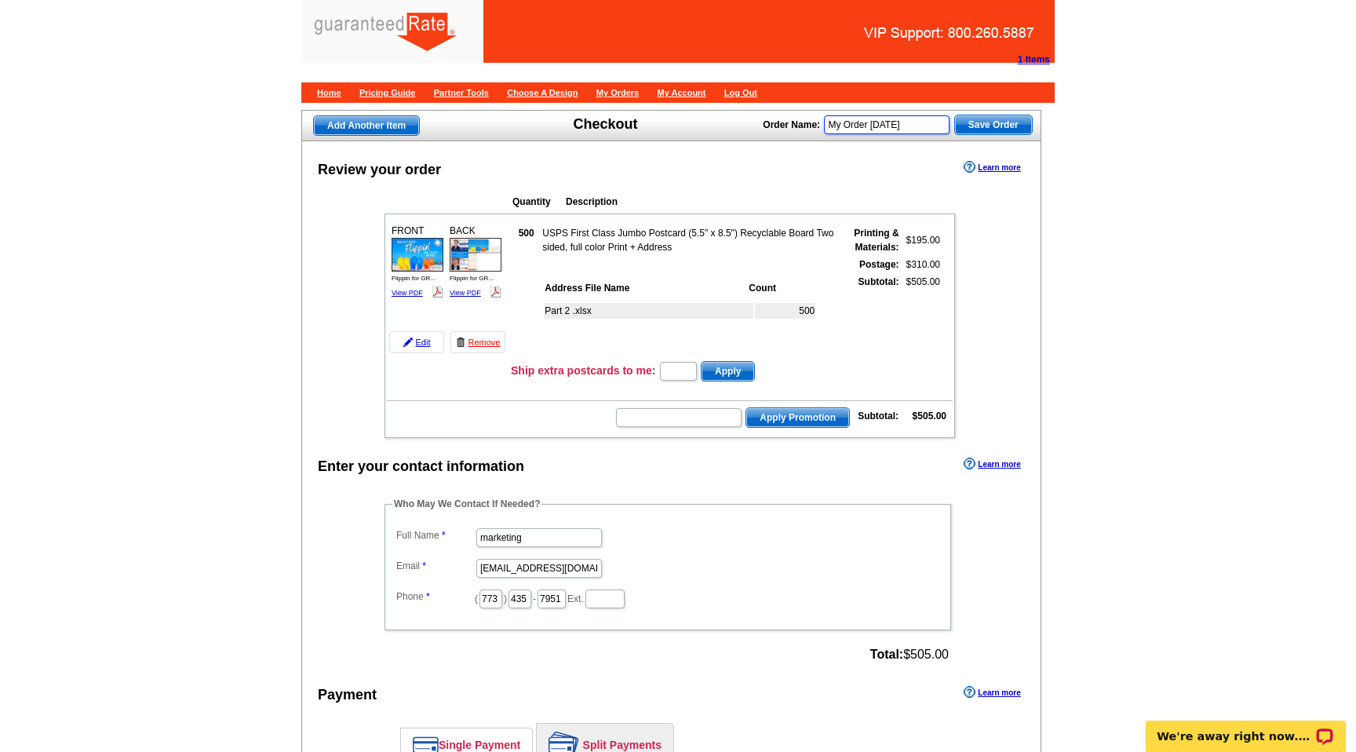
click at [919, 122] on input "My Order 2025-08-12" at bounding box center [887, 124] width 126 height 19
click at [864, 127] on input "My Order 2025-08-12" at bounding box center [887, 124] width 126 height 19
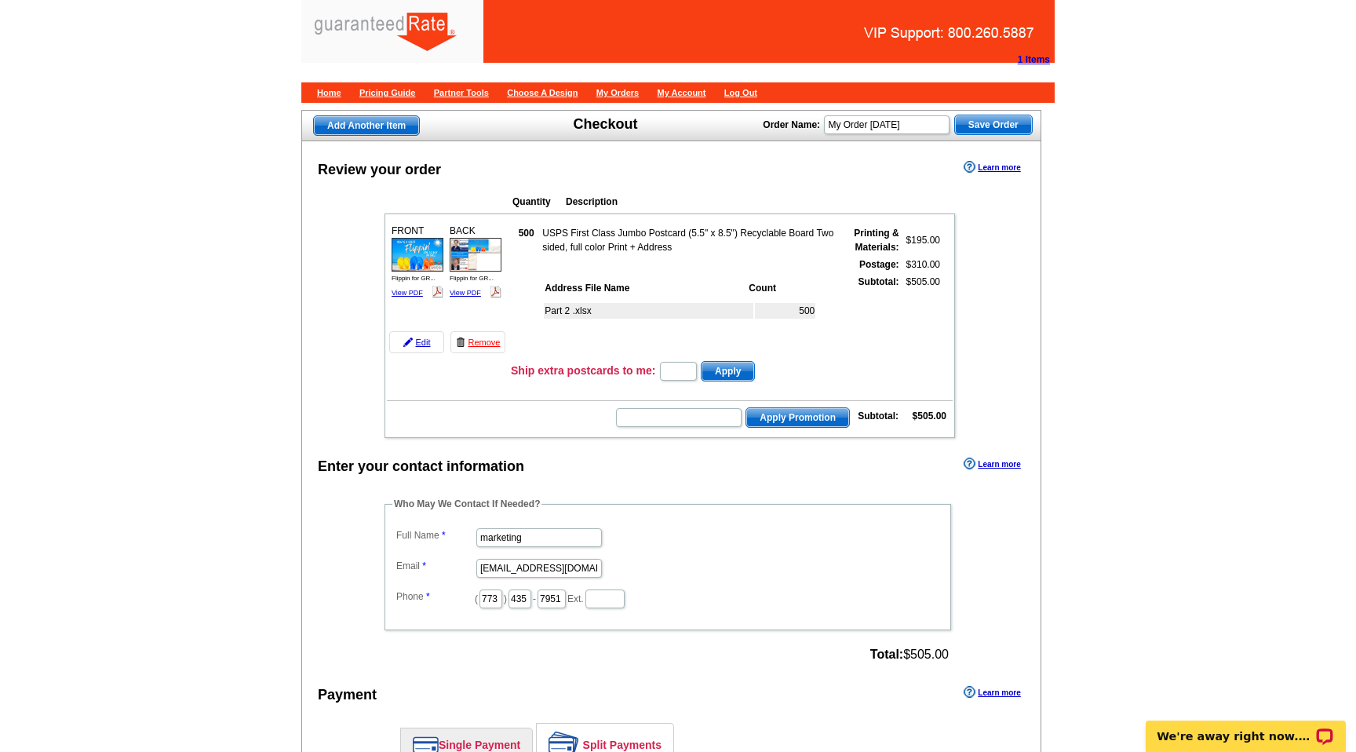
click at [851, 136] on div "Add Another Item Checkout Order Name: My Order 2025-08-12 Save Order" at bounding box center [671, 125] width 740 height 31
click at [856, 129] on input "My Order 2025-08-12" at bounding box center [887, 124] width 126 height 19
type input "Bill Clince 8.12.25"
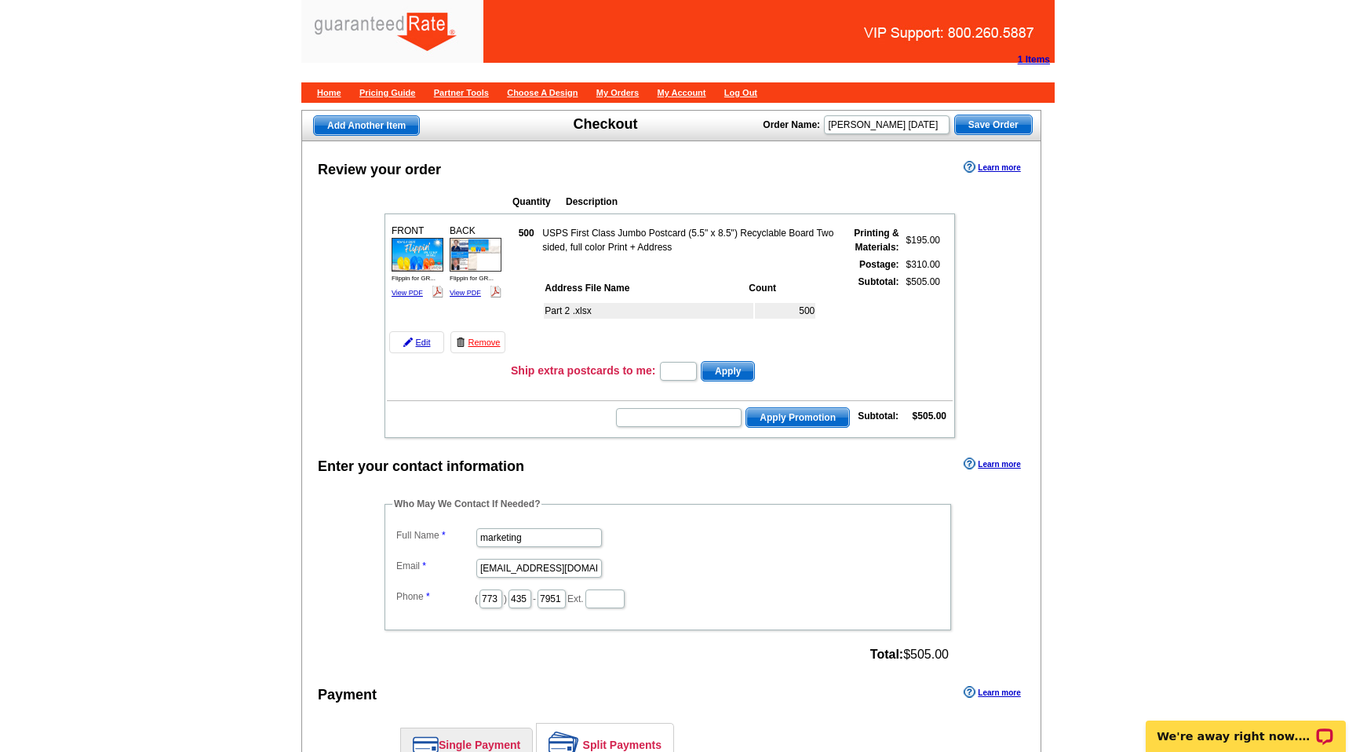
click at [991, 123] on span "Save Order" at bounding box center [993, 124] width 77 height 19
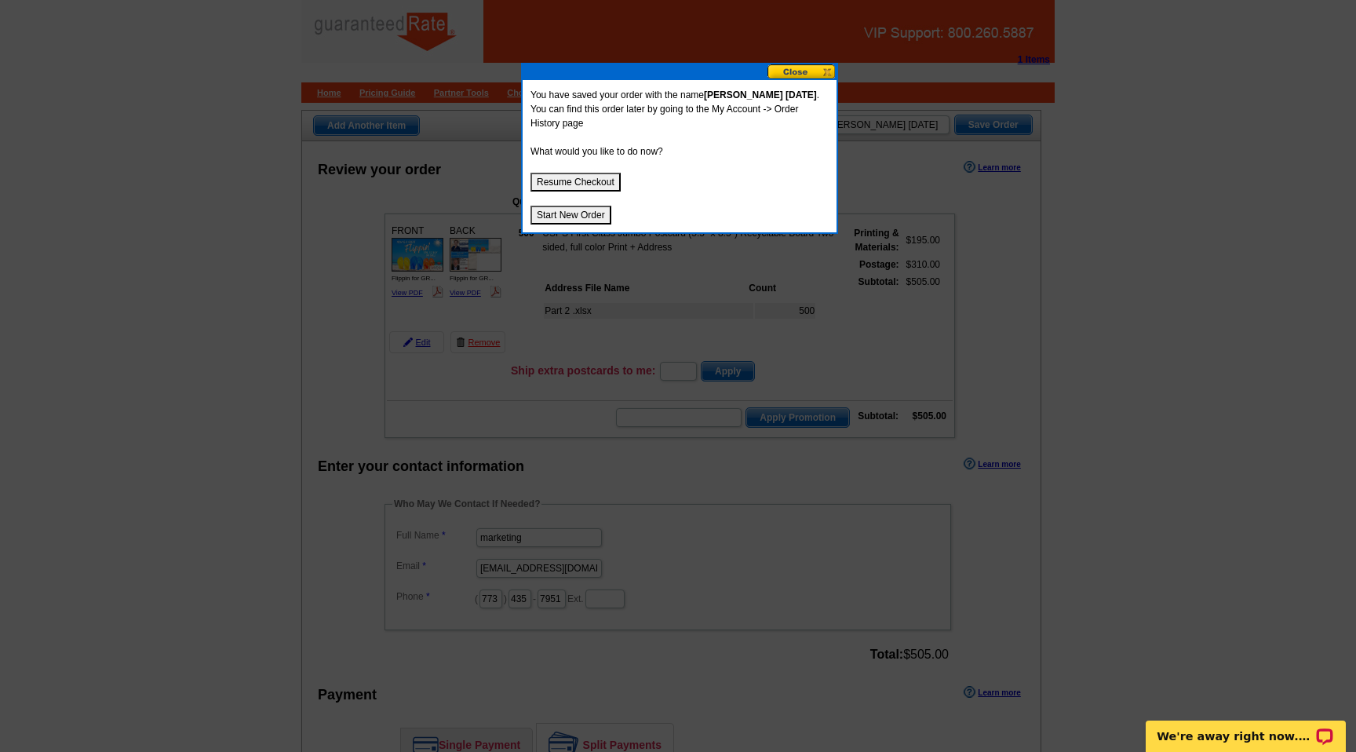
click at [547, 206] on button "Start New Order" at bounding box center [570, 215] width 81 height 19
